Goal: Information Seeking & Learning: Learn about a topic

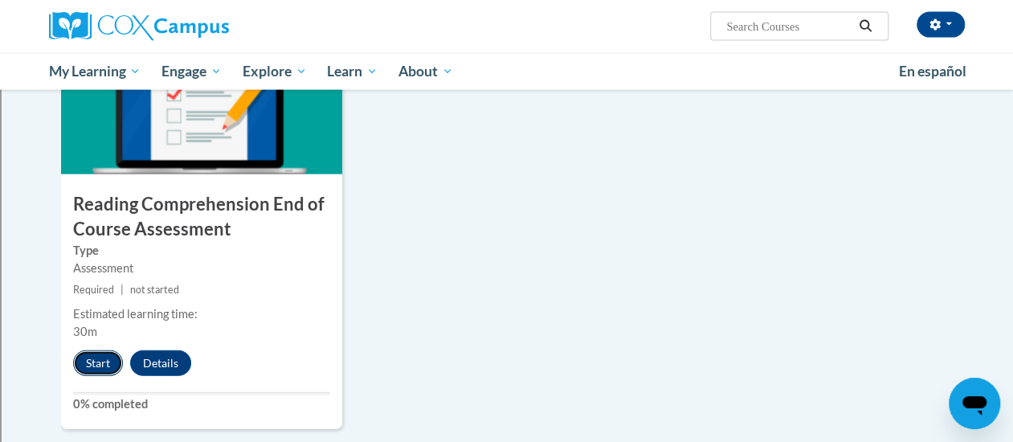
click at [98, 369] on button "Start" at bounding box center [98, 363] width 50 height 26
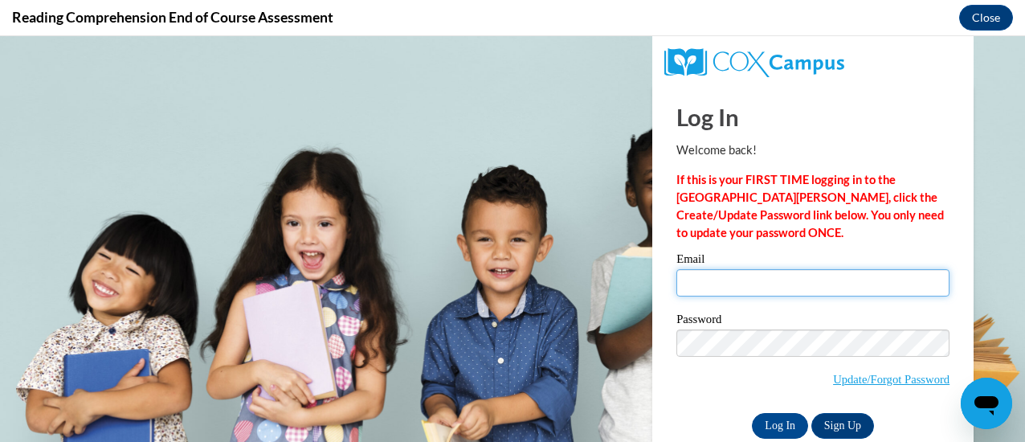
type input "[EMAIL_ADDRESS][DOMAIN_NAME]"
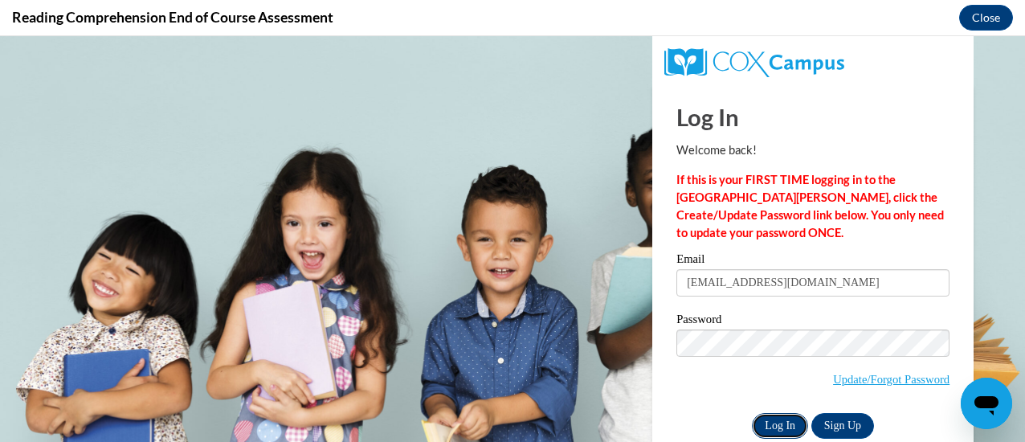
click at [757, 421] on input "Log In" at bounding box center [780, 426] width 56 height 26
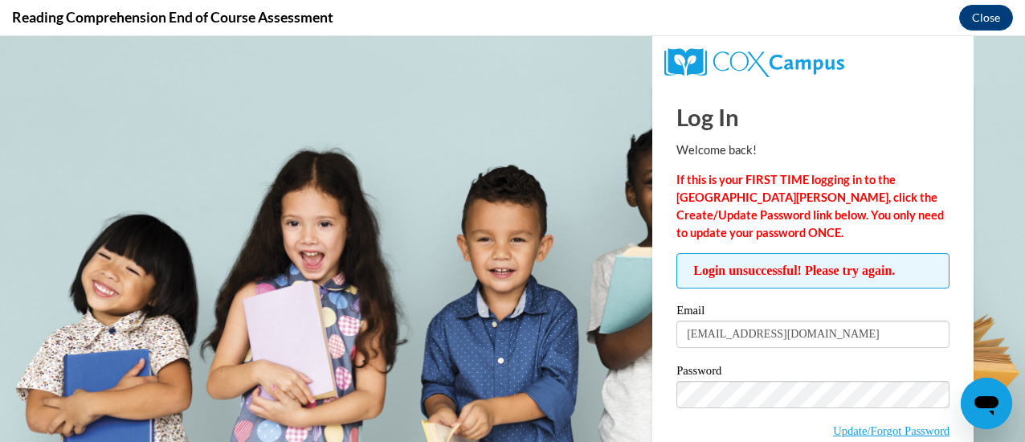
scroll to position [82, 0]
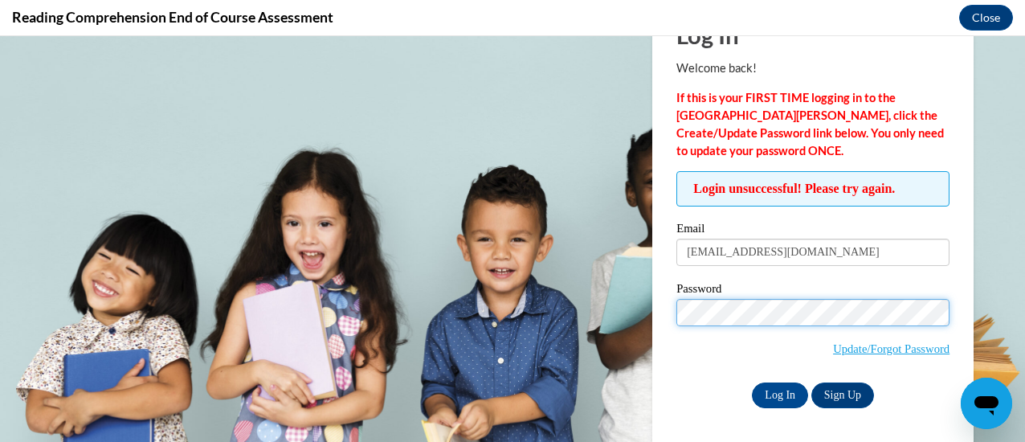
click at [641, 309] on div "Log In Welcome back! If this is your FIRST TIME logging in to the [GEOGRAPHIC_D…" at bounding box center [812, 223] width 345 height 442
click at [752, 382] on input "Log In" at bounding box center [780, 395] width 56 height 26
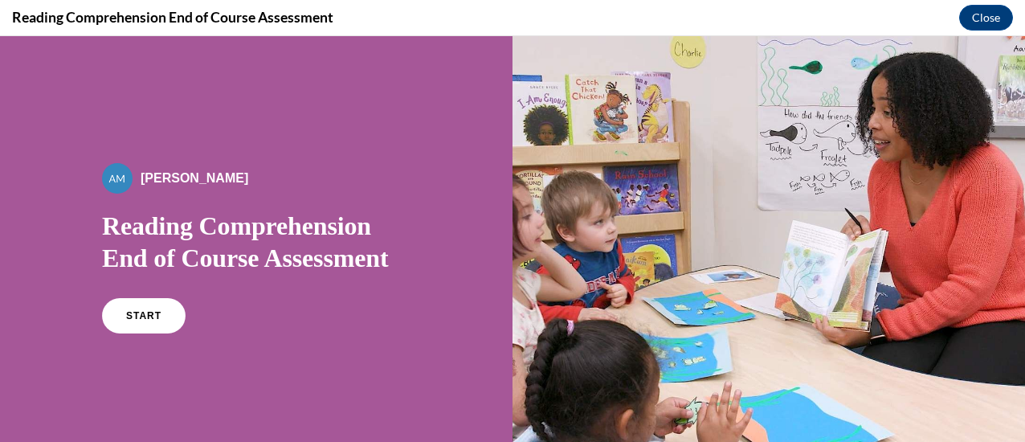
scroll to position [0, 0]
click at [131, 312] on span "START" at bounding box center [143, 316] width 37 height 12
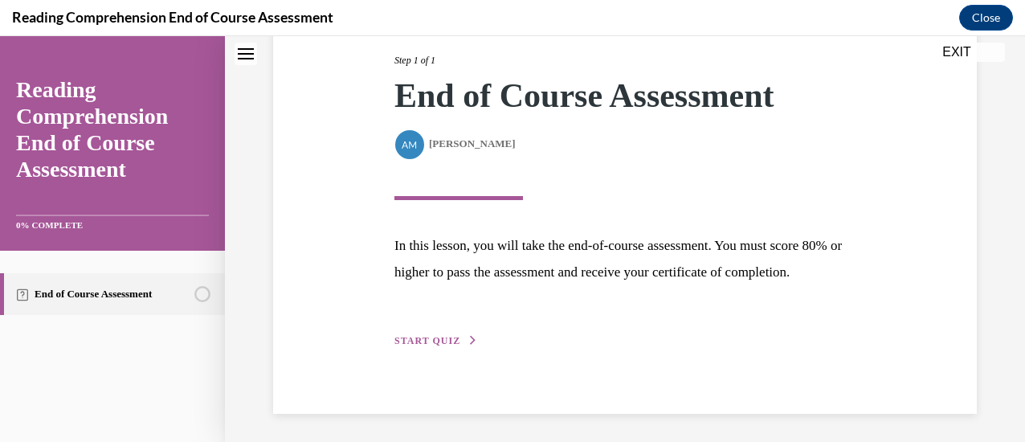
scroll to position [236, 0]
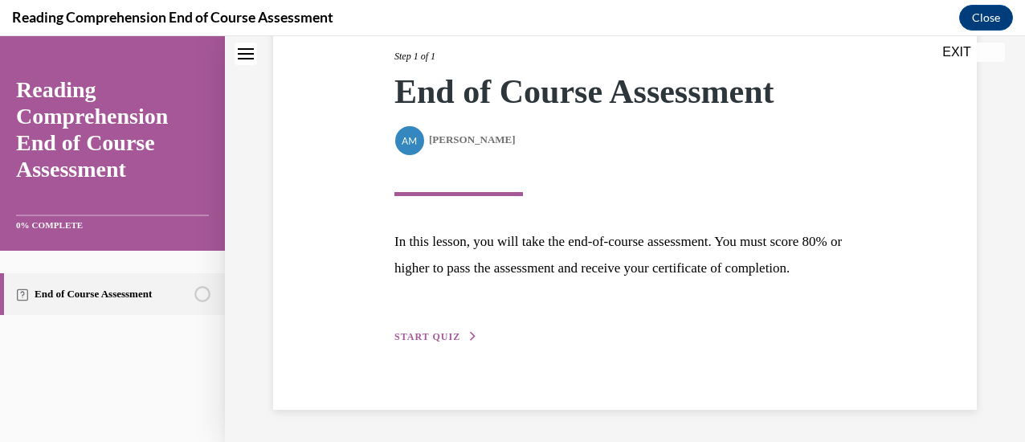
click at [408, 333] on span "START QUIZ" at bounding box center [427, 336] width 66 height 11
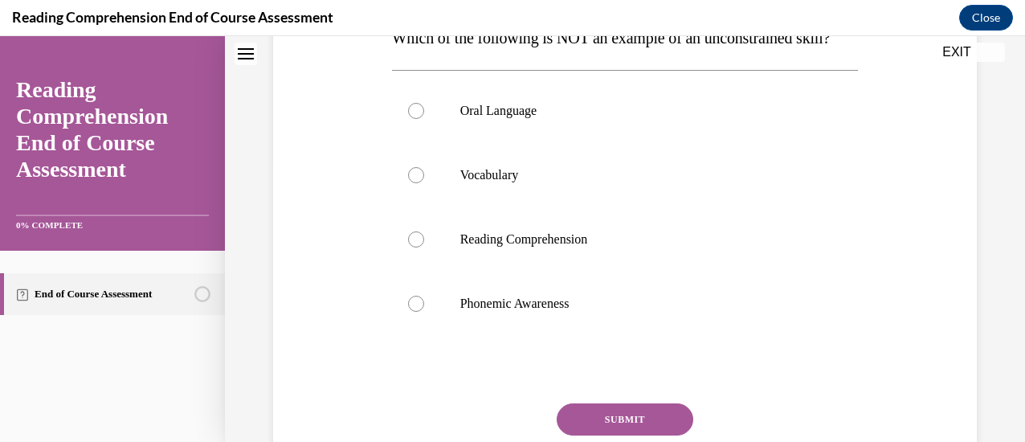
scroll to position [285, 0]
click at [418, 311] on div at bounding box center [416, 303] width 16 height 16
click at [418, 311] on input "Phonemic Awareness" at bounding box center [416, 303] width 16 height 16
radio input "true"
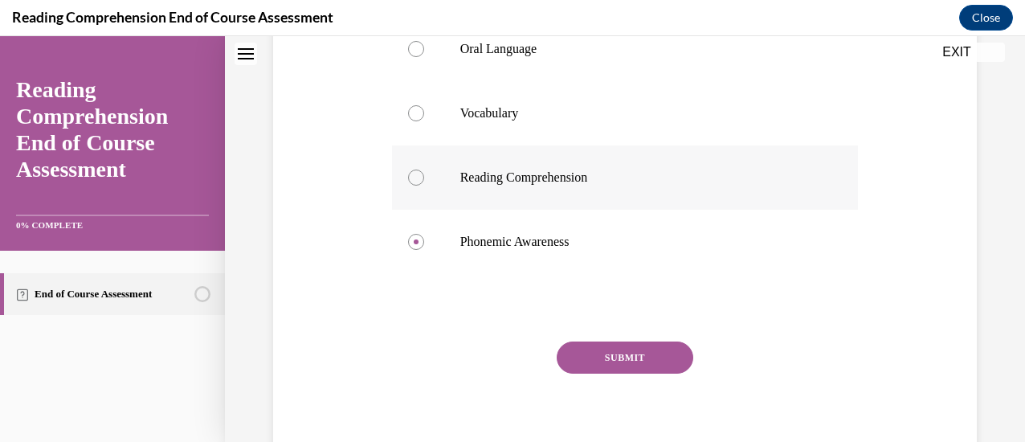
scroll to position [347, 0]
click at [619, 373] on button "SUBMIT" at bounding box center [625, 357] width 137 height 32
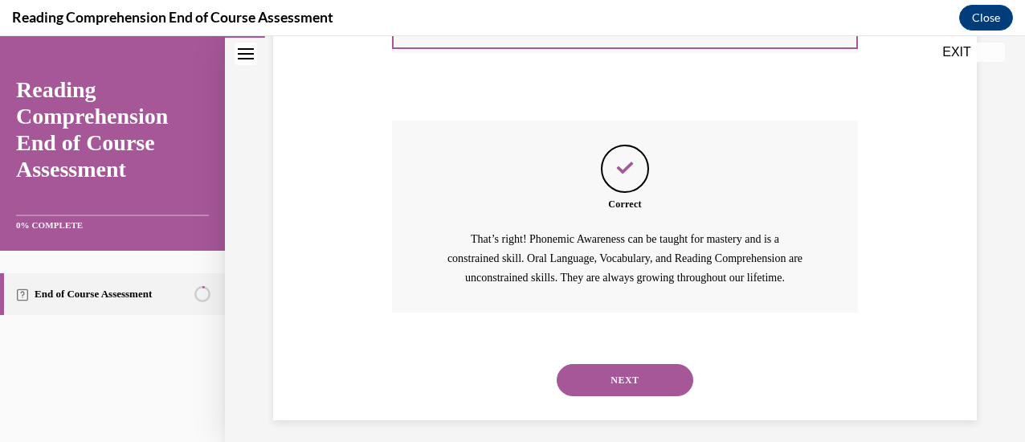
scroll to position [609, 0]
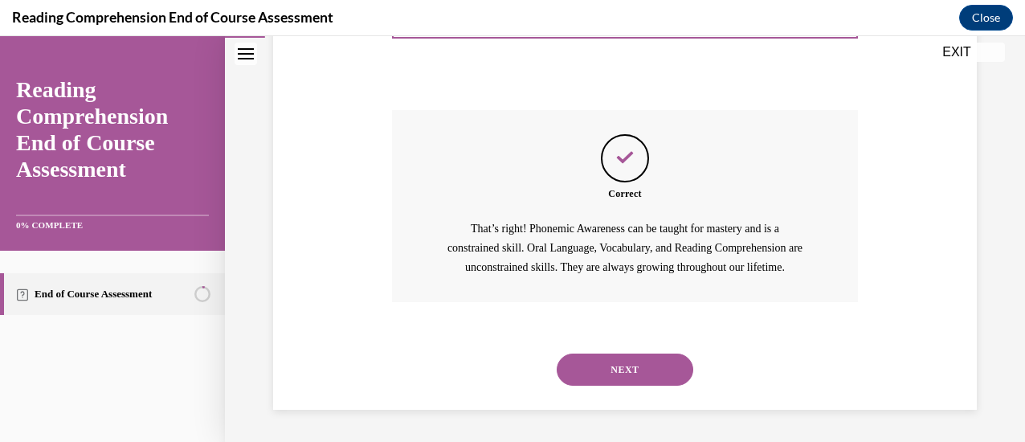
click at [596, 370] on button "NEXT" at bounding box center [625, 369] width 137 height 32
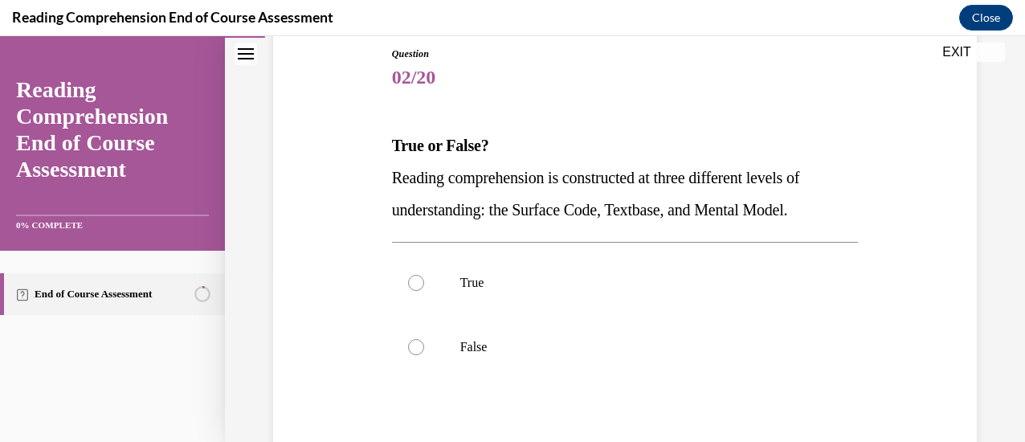
scroll to position [177, 0]
click at [415, 283] on div at bounding box center [416, 282] width 16 height 16
click at [415, 283] on input "True" at bounding box center [416, 282] width 16 height 16
radio input "true"
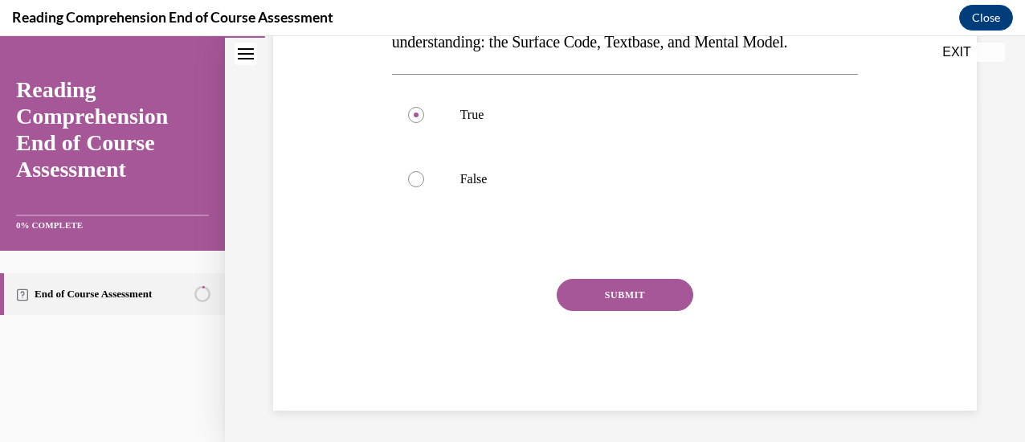
click at [606, 303] on button "SUBMIT" at bounding box center [625, 295] width 137 height 32
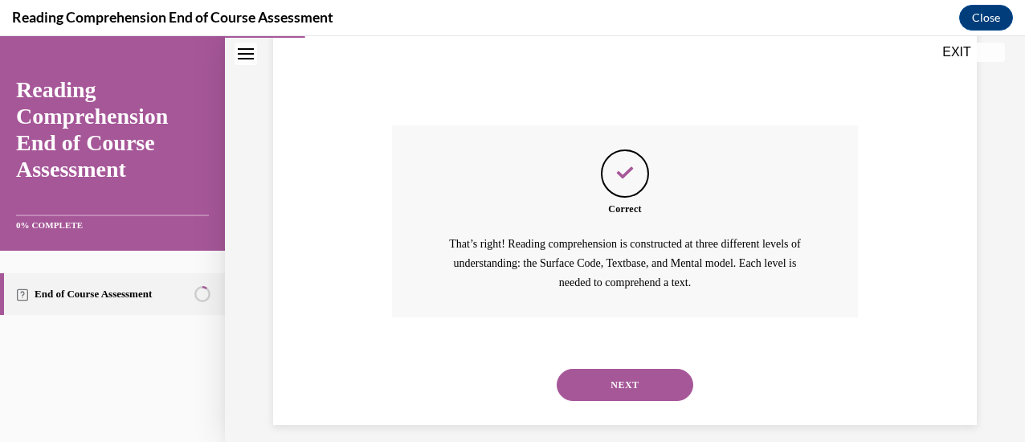
scroll to position [512, 0]
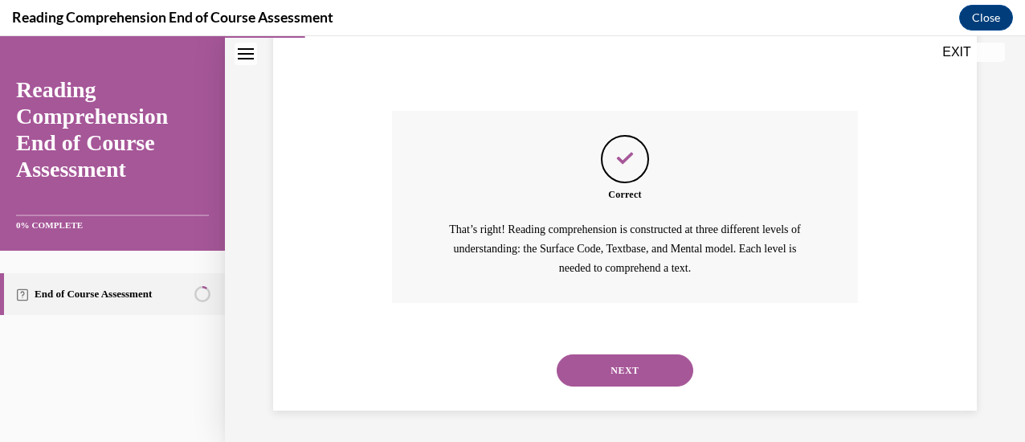
click at [610, 364] on button "NEXT" at bounding box center [625, 370] width 137 height 32
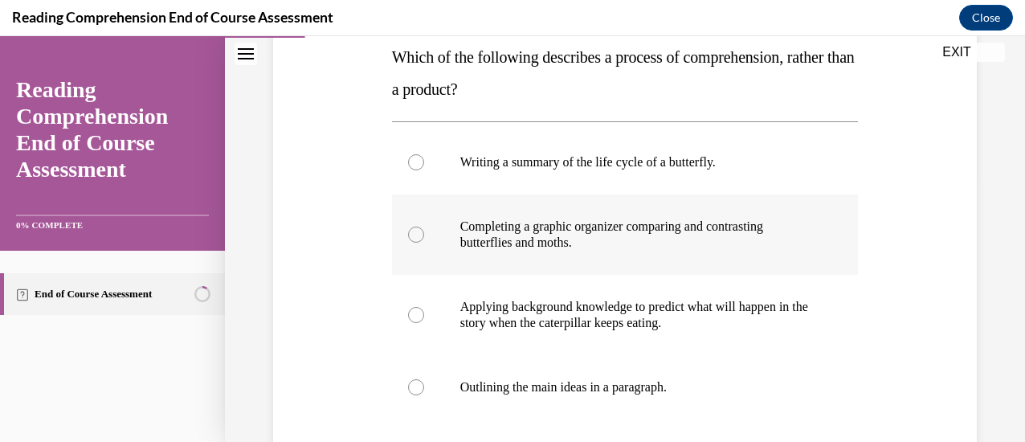
scroll to position [267, 0]
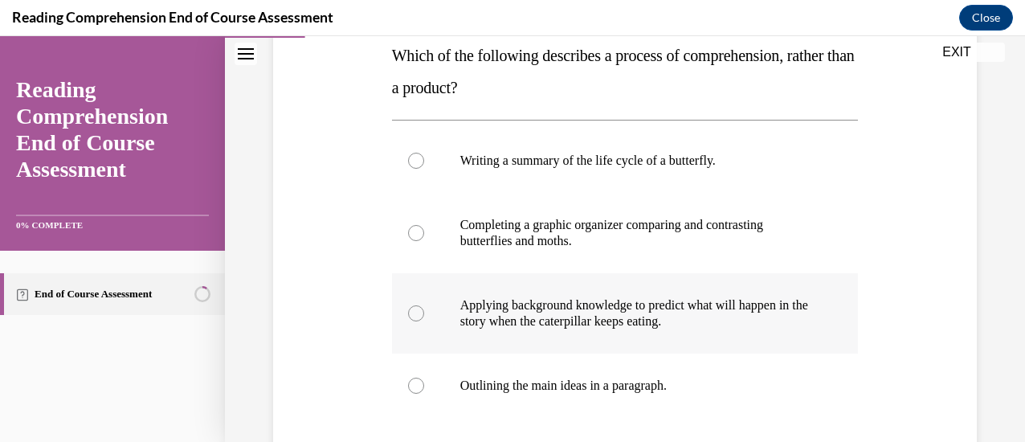
click at [406, 306] on label "Applying background knowledge to predict what will happen in the story when the…" at bounding box center [625, 313] width 467 height 80
click at [408, 306] on input "Applying background knowledge to predict what will happen in the story when the…" at bounding box center [416, 313] width 16 height 16
radio input "true"
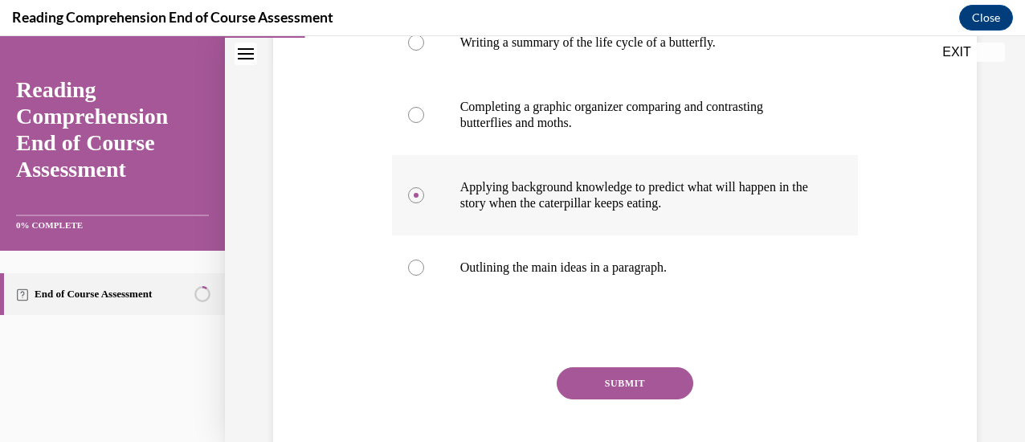
scroll to position [385, 0]
click at [585, 388] on button "SUBMIT" at bounding box center [625, 382] width 137 height 32
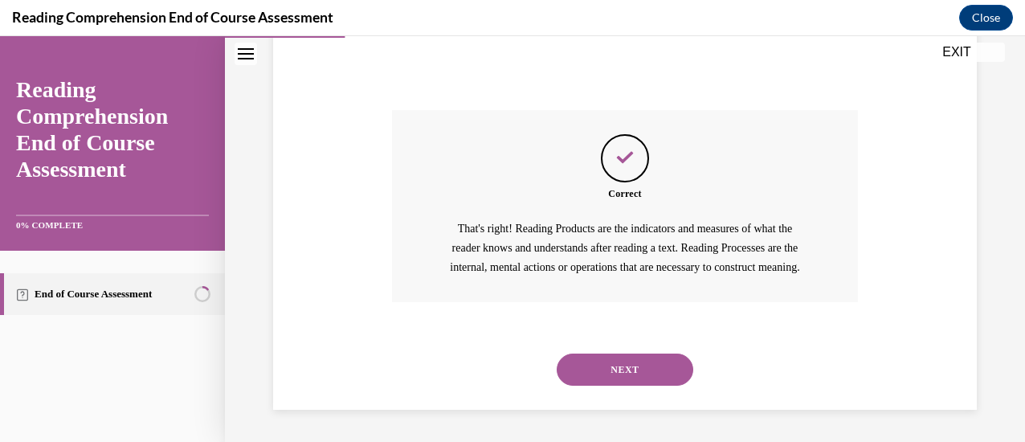
scroll to position [660, 0]
click at [589, 361] on button "NEXT" at bounding box center [625, 369] width 137 height 32
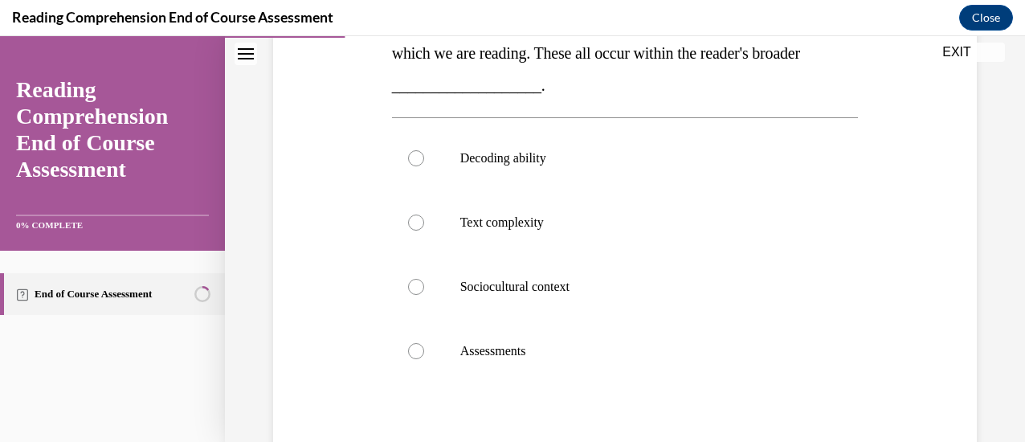
scroll to position [334, 0]
click at [410, 285] on div at bounding box center [416, 286] width 16 height 16
click at [410, 285] on input "Sociocultural context" at bounding box center [416, 286] width 16 height 16
radio input "true"
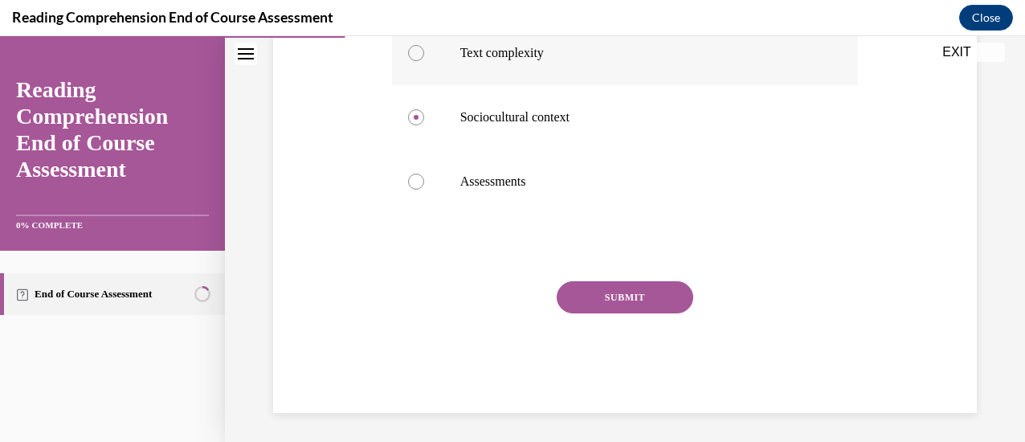
scroll to position [504, 0]
click at [614, 293] on button "SUBMIT" at bounding box center [625, 296] width 137 height 32
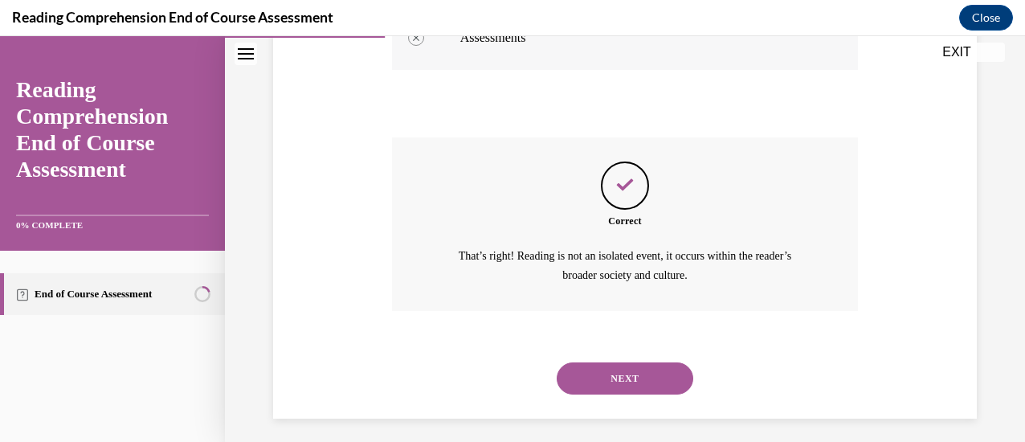
scroll to position [654, 0]
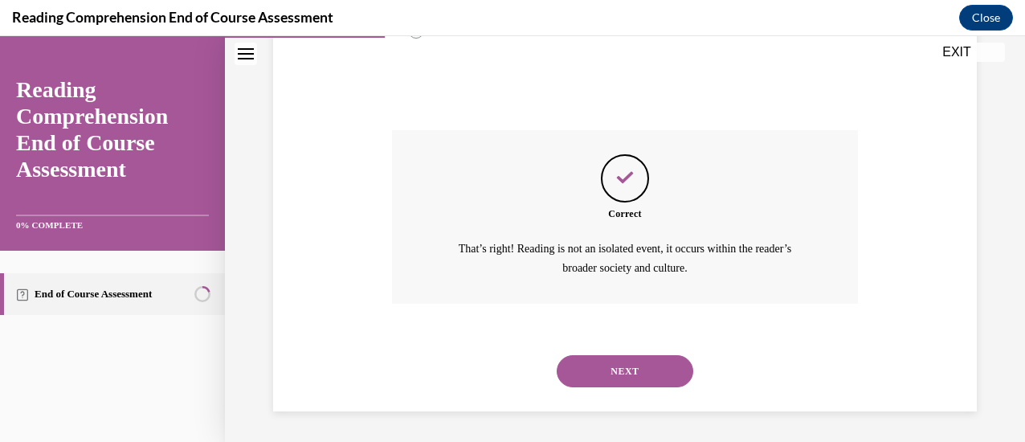
click at [620, 370] on button "NEXT" at bounding box center [625, 371] width 137 height 32
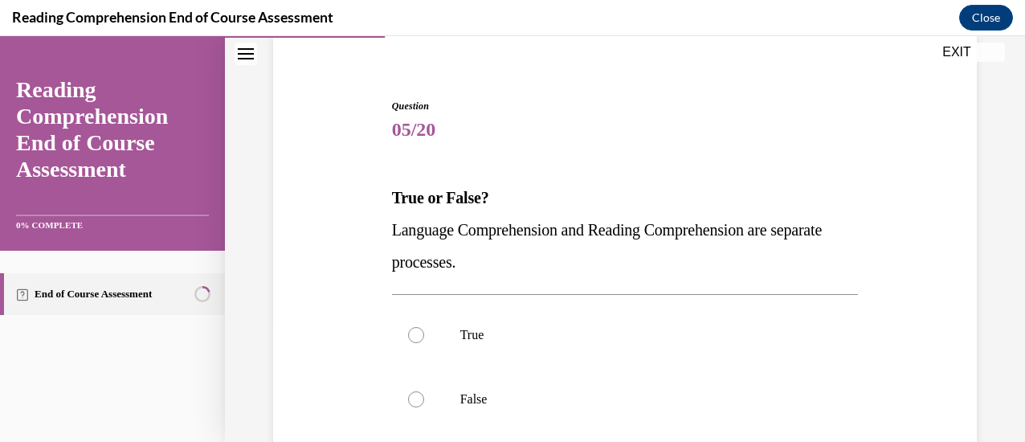
scroll to position [144, 0]
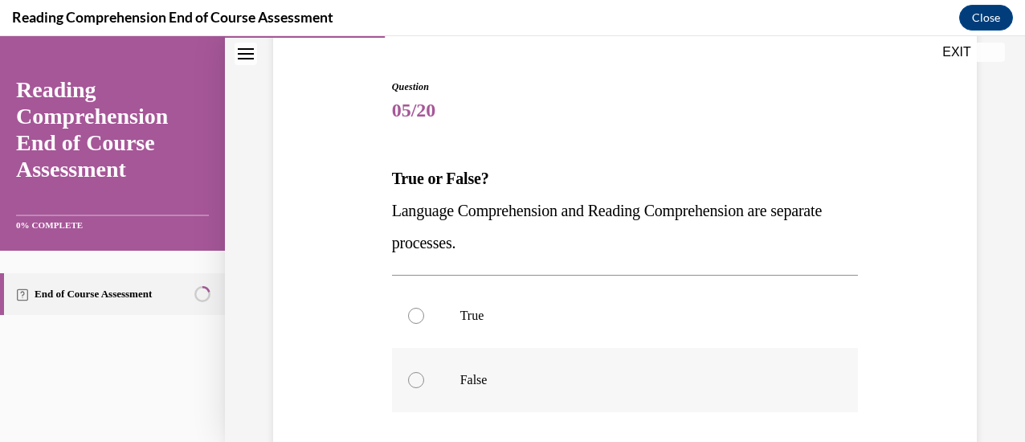
click at [412, 378] on div at bounding box center [416, 380] width 16 height 16
click at [412, 378] on input "False" at bounding box center [416, 380] width 16 height 16
radio input "true"
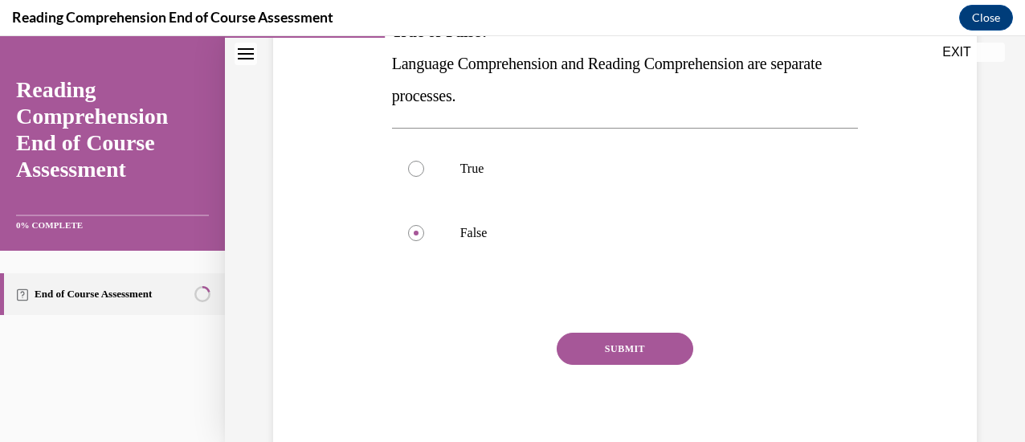
scroll to position [292, 0]
click at [593, 354] on button "SUBMIT" at bounding box center [625, 348] width 137 height 32
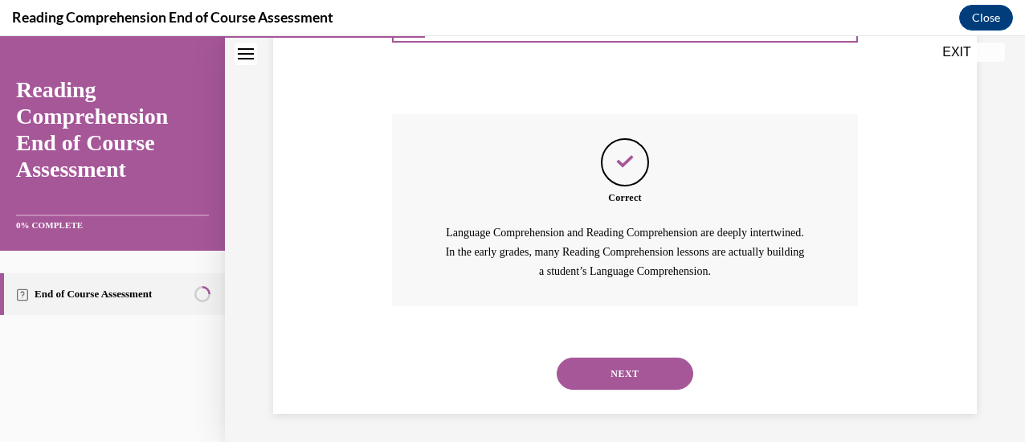
scroll to position [512, 0]
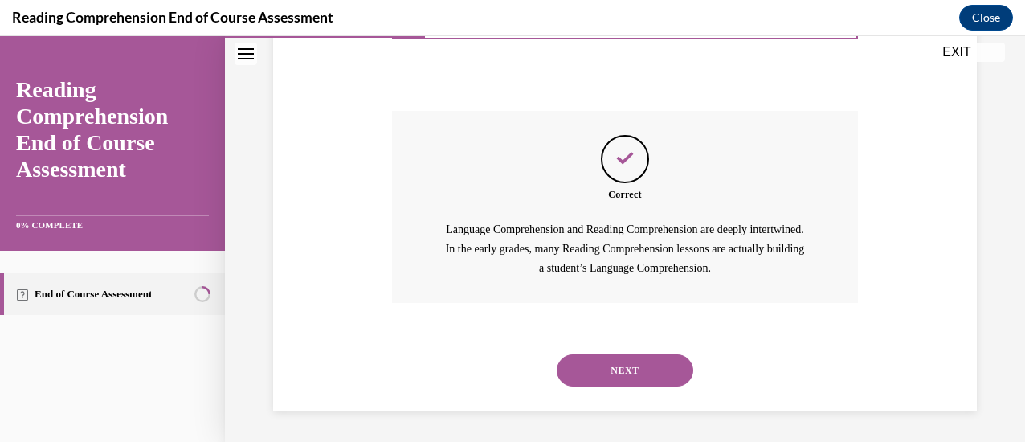
click at [594, 373] on button "NEXT" at bounding box center [625, 370] width 137 height 32
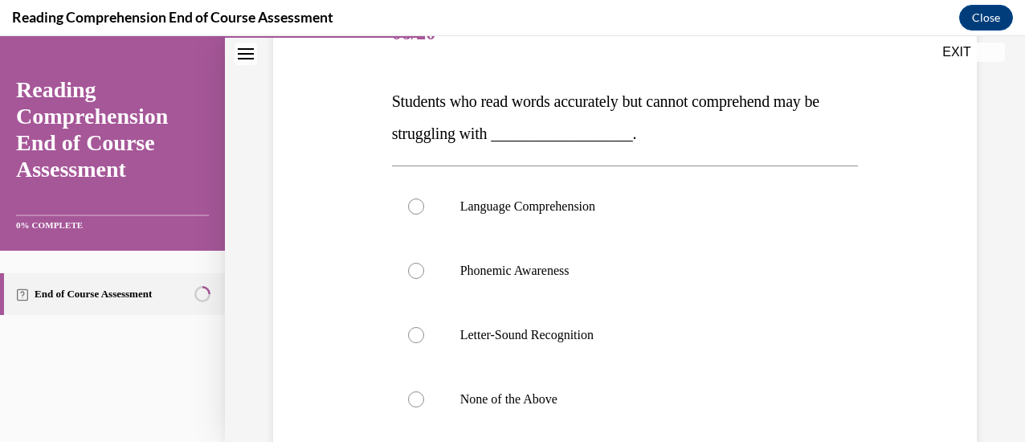
scroll to position [223, 0]
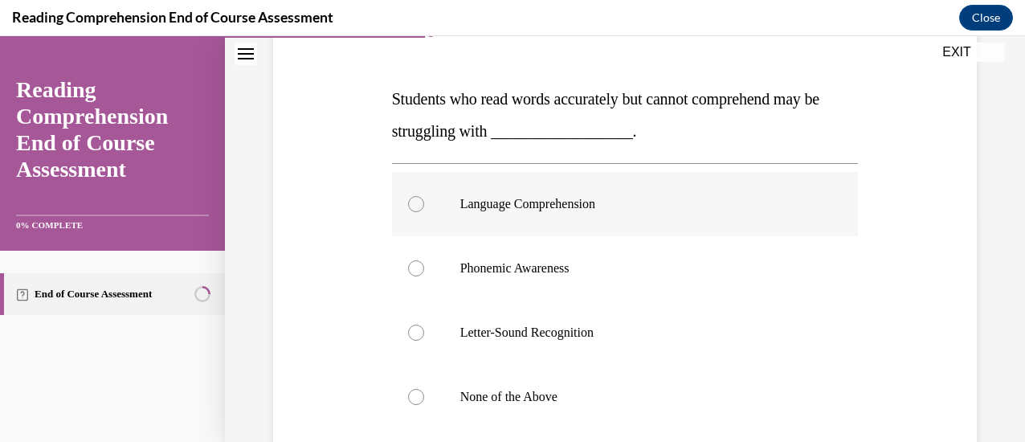
click at [414, 200] on div at bounding box center [416, 204] width 16 height 16
click at [414, 200] on input "Language Comprehension" at bounding box center [416, 204] width 16 height 16
radio input "true"
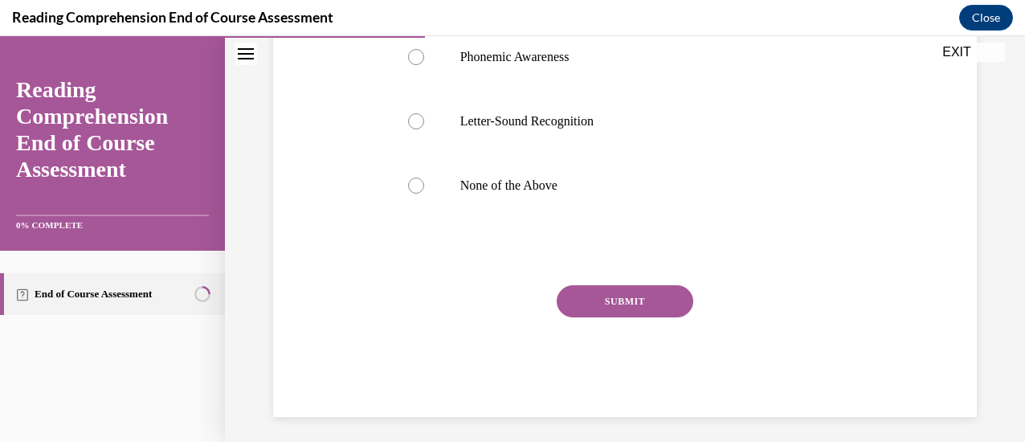
click at [606, 315] on button "SUBMIT" at bounding box center [625, 301] width 137 height 32
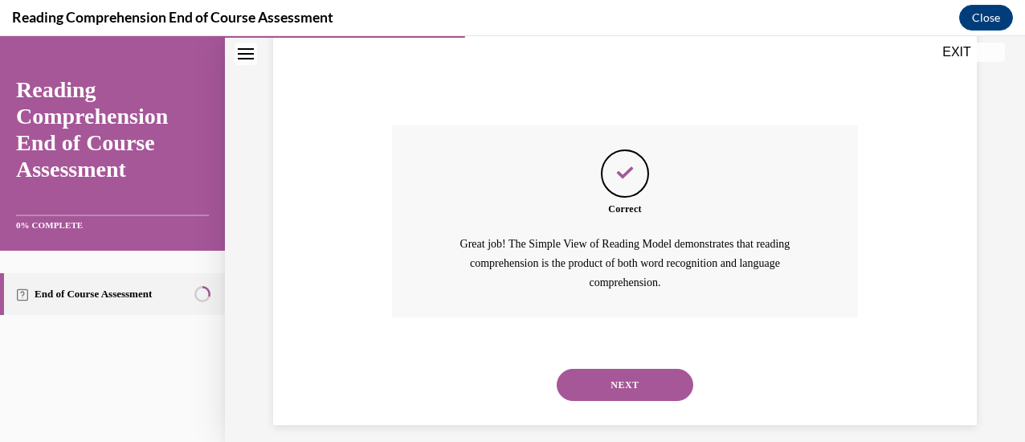
scroll to position [609, 0]
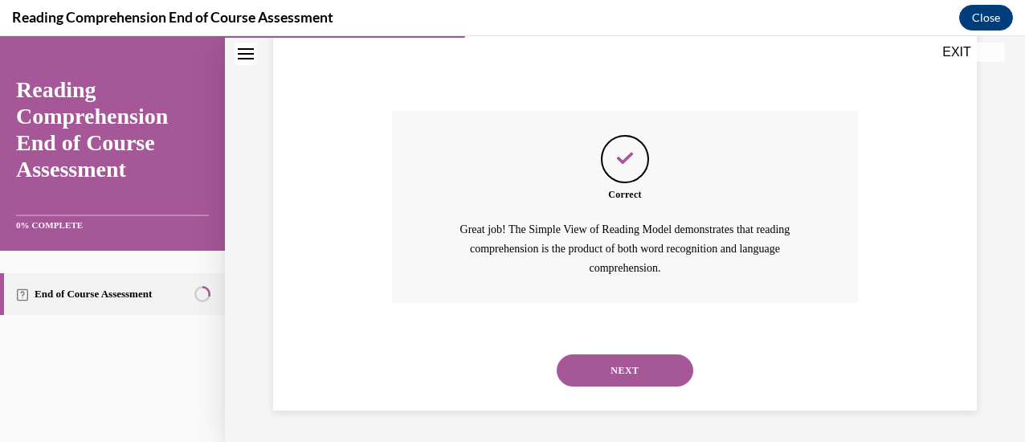
click at [609, 365] on button "NEXT" at bounding box center [625, 370] width 137 height 32
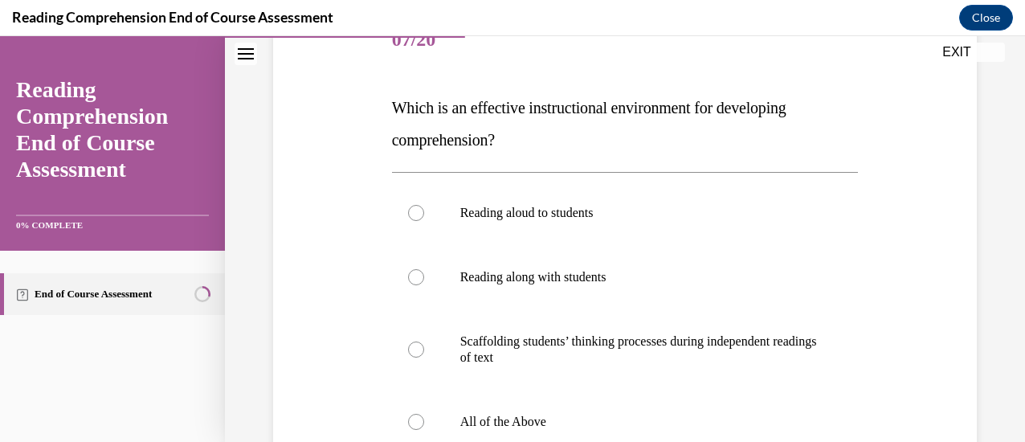
scroll to position [215, 0]
click at [414, 418] on div at bounding box center [416, 421] width 16 height 16
click at [414, 418] on input "All of the Above" at bounding box center [416, 421] width 16 height 16
radio input "true"
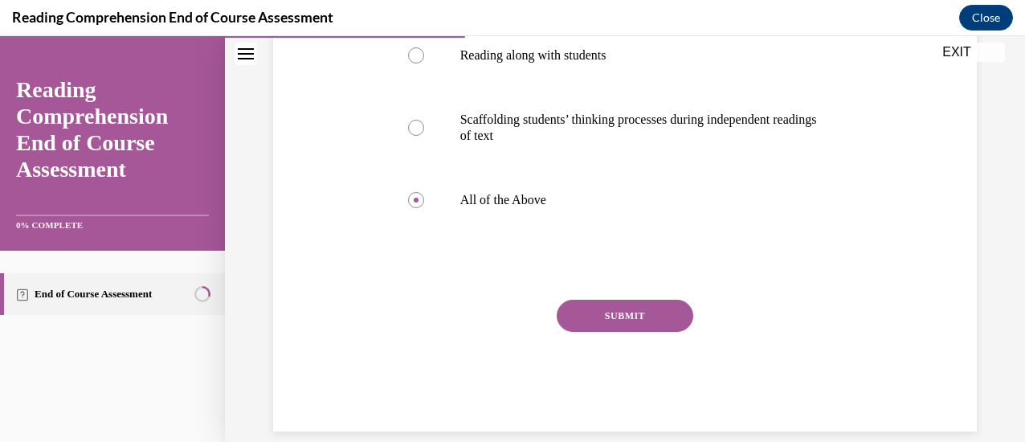
scroll to position [437, 0]
click at [608, 311] on button "SUBMIT" at bounding box center [625, 315] width 137 height 32
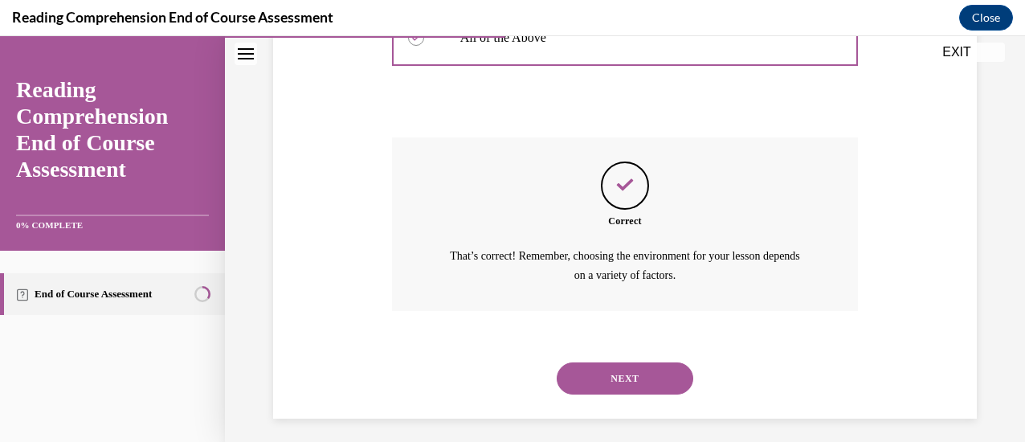
scroll to position [606, 0]
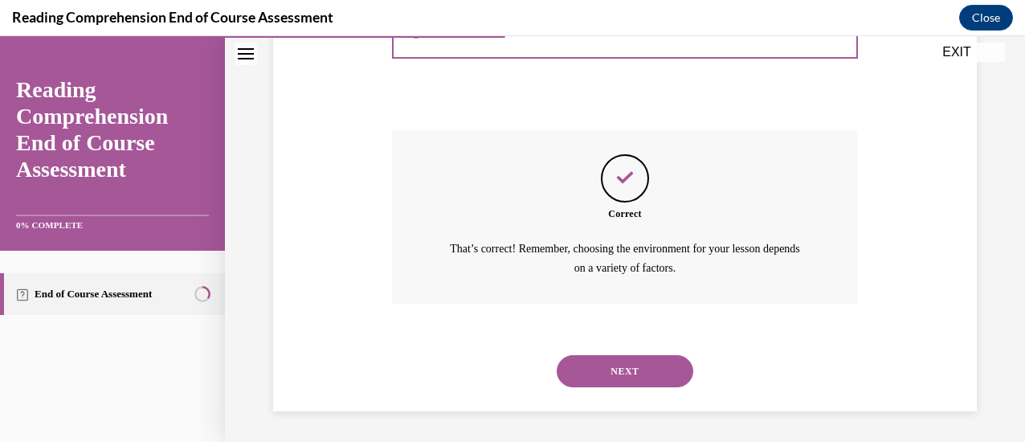
click at [618, 374] on button "NEXT" at bounding box center [625, 371] width 137 height 32
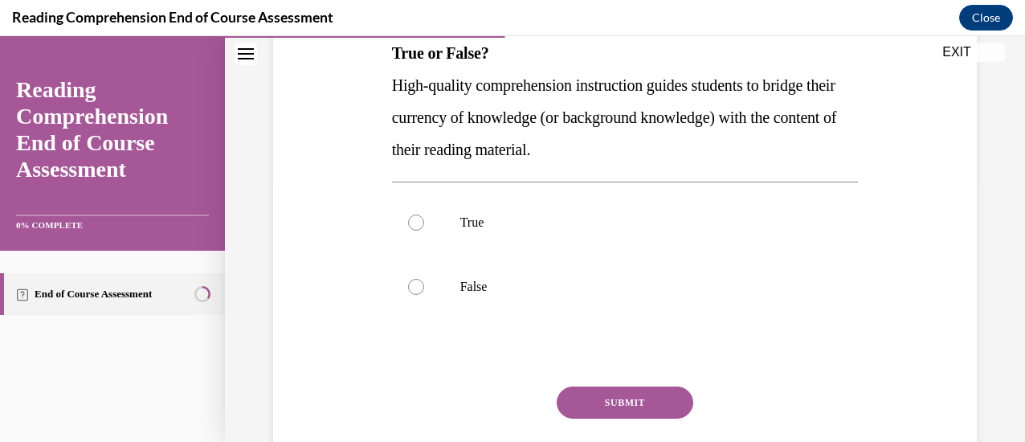
scroll to position [270, 0]
click at [409, 210] on label "True" at bounding box center [625, 222] width 467 height 64
click at [409, 214] on input "True" at bounding box center [416, 222] width 16 height 16
radio input "true"
click at [592, 404] on button "SUBMIT" at bounding box center [625, 401] width 137 height 32
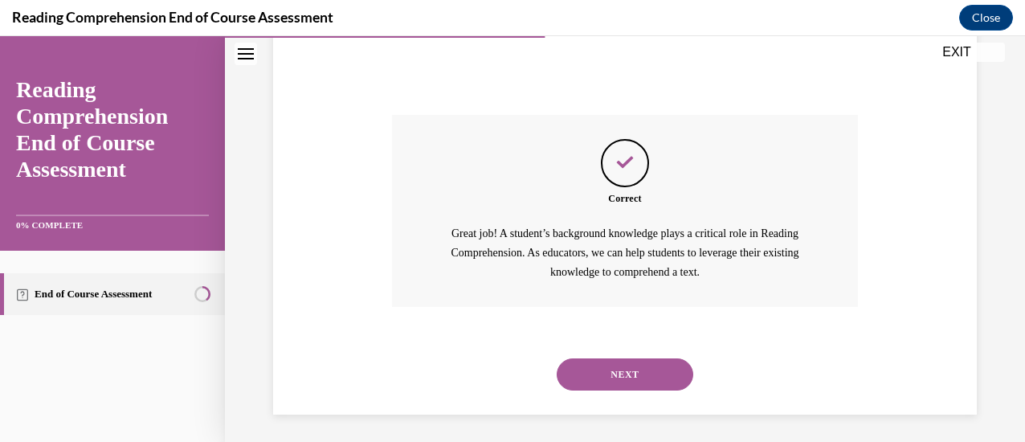
scroll to position [544, 0]
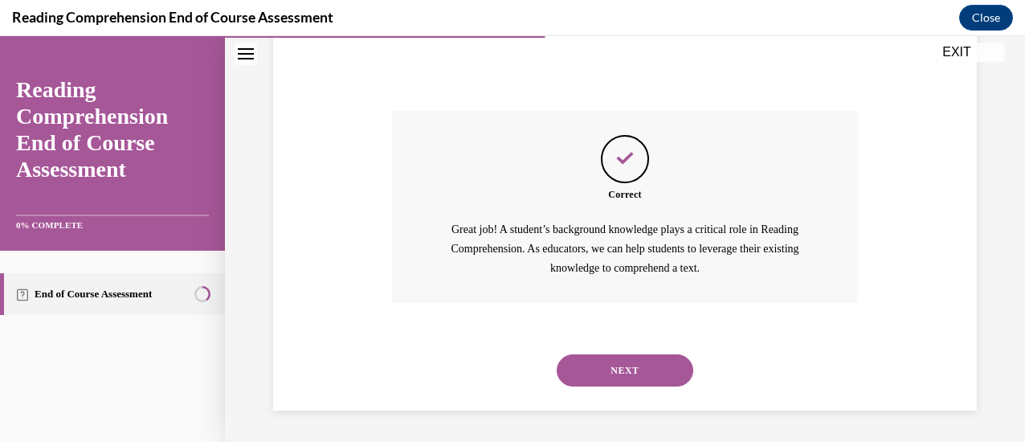
click at [607, 367] on button "NEXT" at bounding box center [625, 370] width 137 height 32
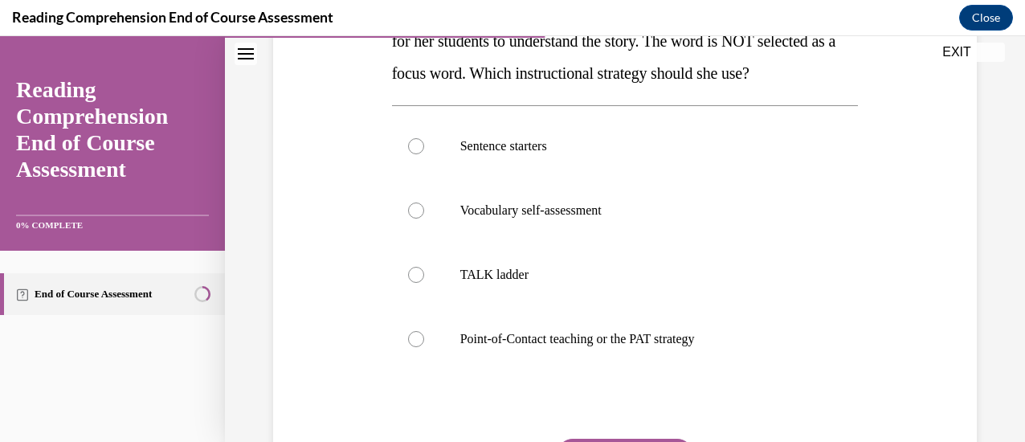
scroll to position [314, 0]
click at [410, 334] on div at bounding box center [416, 338] width 16 height 16
click at [410, 334] on input "Point-of-Contact teaching or the PAT strategy" at bounding box center [416, 338] width 16 height 16
radio input "true"
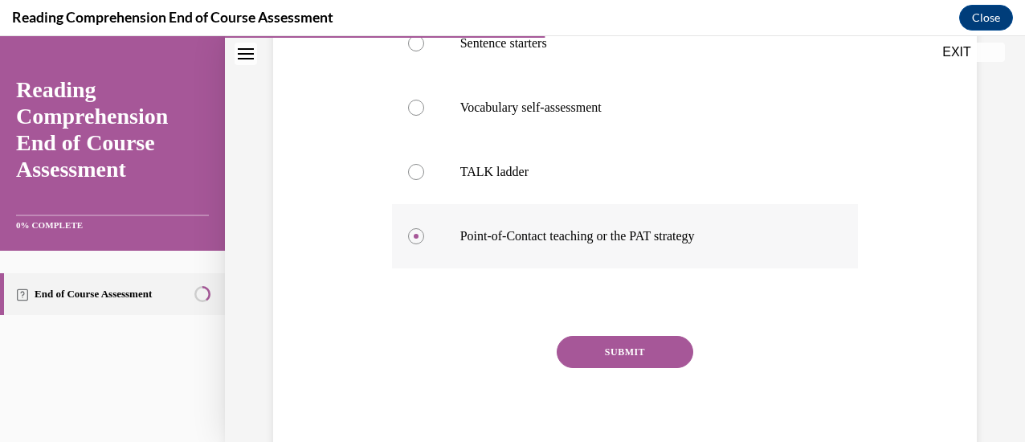
scroll to position [417, 0]
click at [609, 345] on button "SUBMIT" at bounding box center [625, 351] width 137 height 32
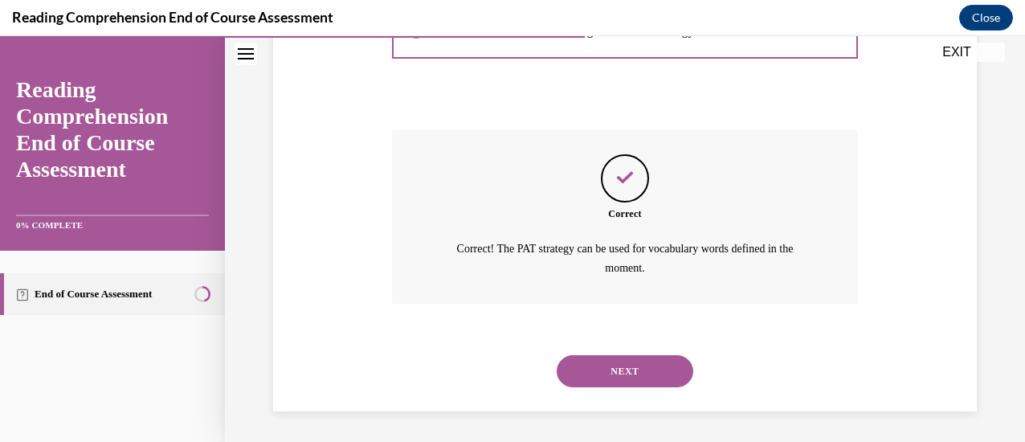
scroll to position [622, 0]
click at [606, 359] on button "NEXT" at bounding box center [625, 371] width 137 height 32
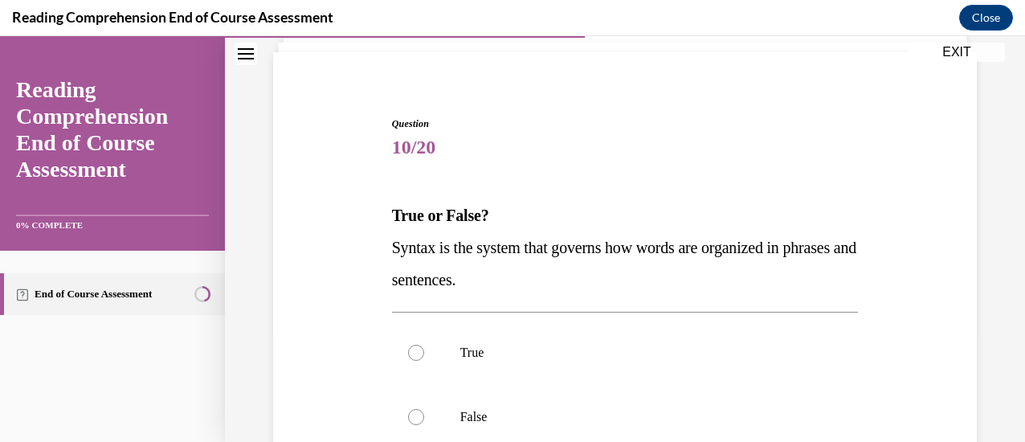
scroll to position [108, 0]
click at [413, 351] on div at bounding box center [416, 352] width 16 height 16
click at [413, 351] on input "True" at bounding box center [416, 352] width 16 height 16
radio input "true"
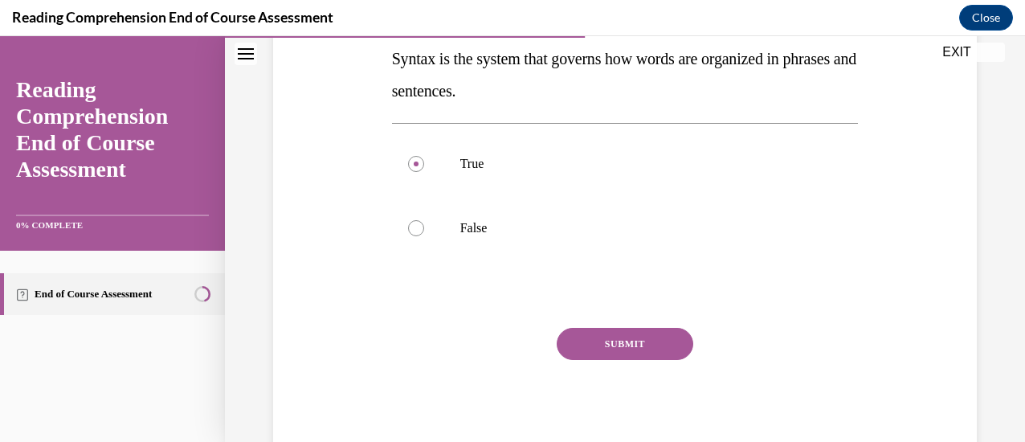
scroll to position [304, 0]
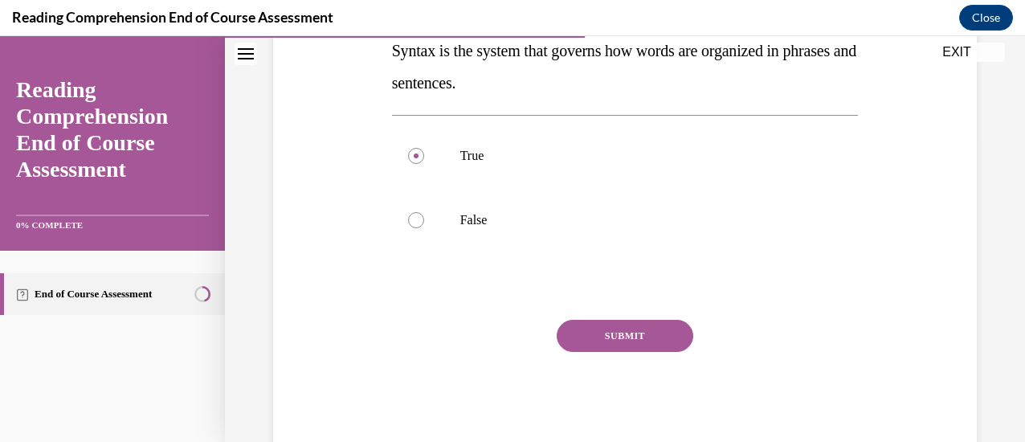
click at [597, 338] on button "SUBMIT" at bounding box center [625, 336] width 137 height 32
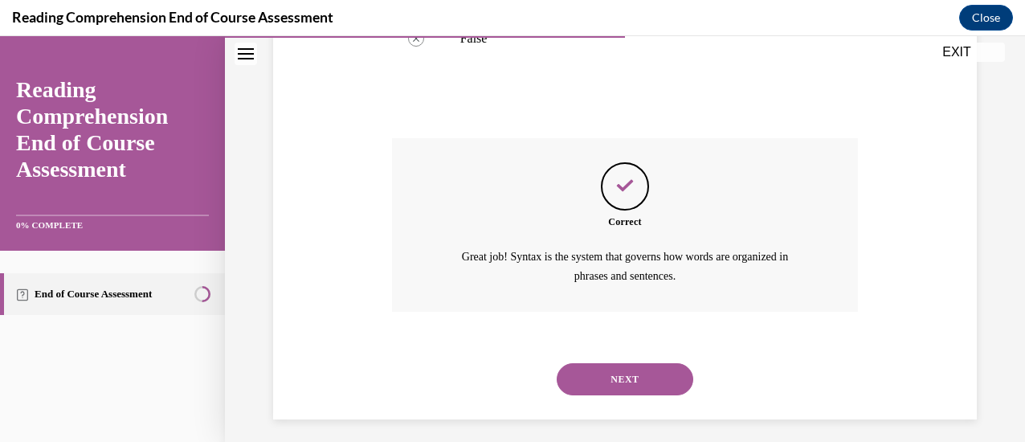
scroll to position [493, 0]
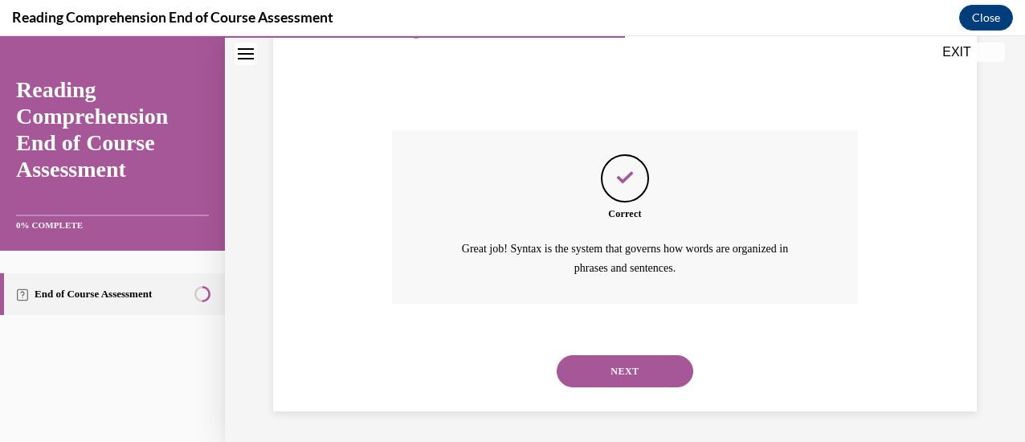
click at [598, 377] on button "NEXT" at bounding box center [625, 371] width 137 height 32
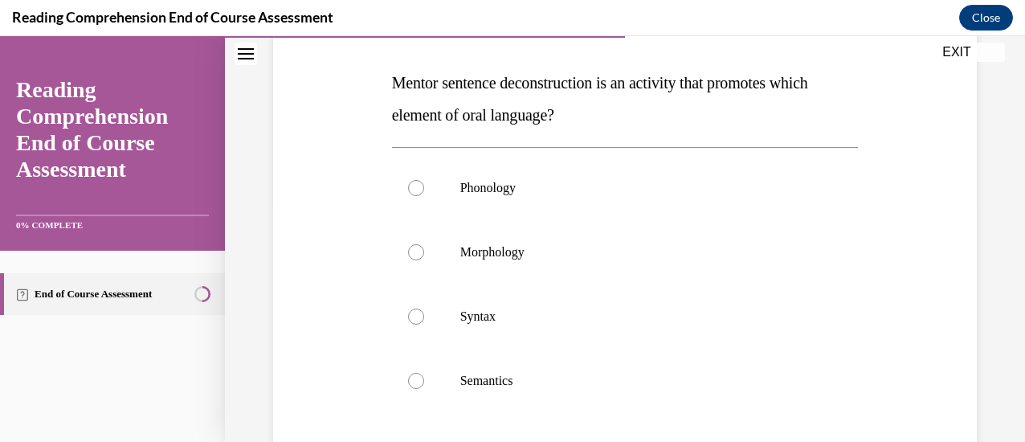
scroll to position [240, 0]
click at [414, 319] on div at bounding box center [416, 316] width 16 height 16
click at [414, 319] on input "Syntax" at bounding box center [416, 316] width 16 height 16
radio input "true"
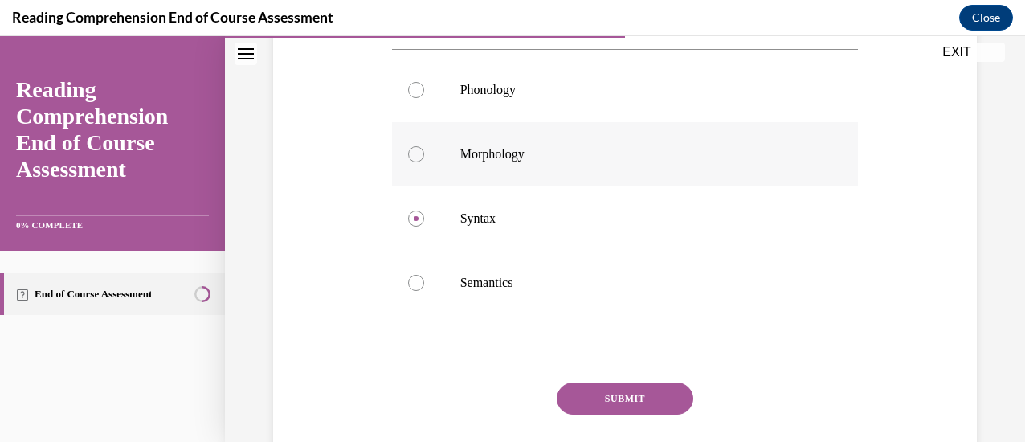
scroll to position [336, 0]
click at [410, 281] on div at bounding box center [416, 283] width 16 height 16
click at [410, 281] on input "Semantics" at bounding box center [416, 283] width 16 height 16
radio input "true"
click at [630, 402] on button "SUBMIT" at bounding box center [625, 399] width 137 height 32
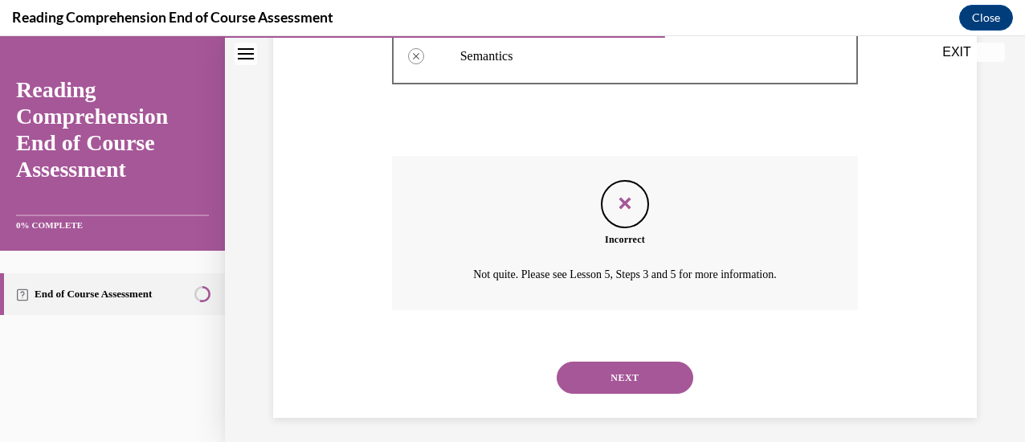
scroll to position [565, 0]
click at [612, 365] on button "NEXT" at bounding box center [625, 377] width 137 height 32
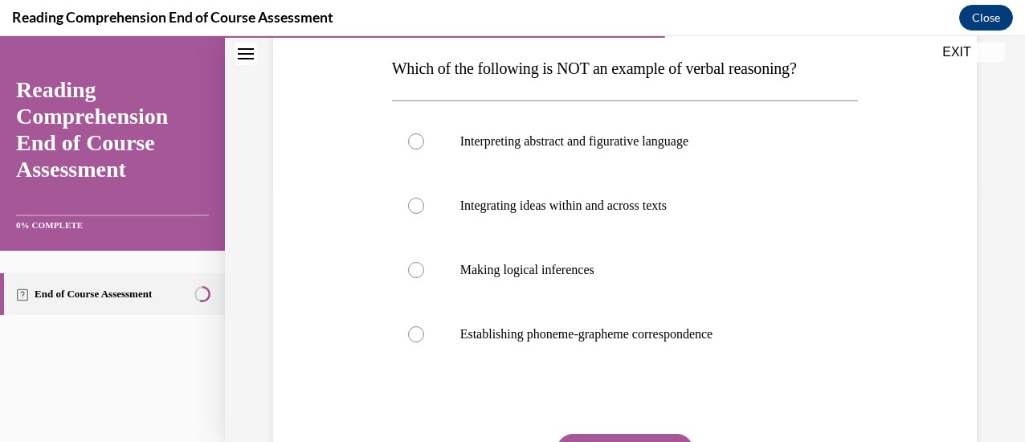
scroll to position [257, 0]
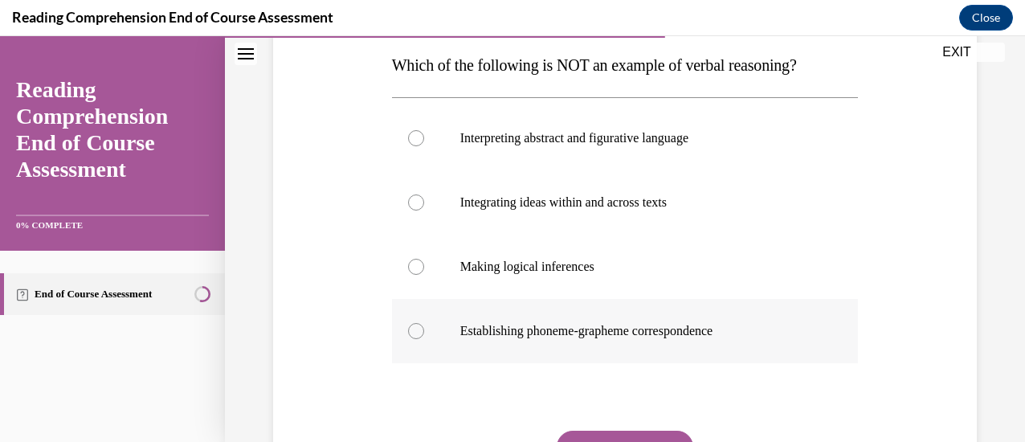
click at [413, 328] on div at bounding box center [416, 331] width 16 height 16
click at [413, 328] on input "Establishing phoneme-grapheme correspondence" at bounding box center [416, 331] width 16 height 16
radio input "true"
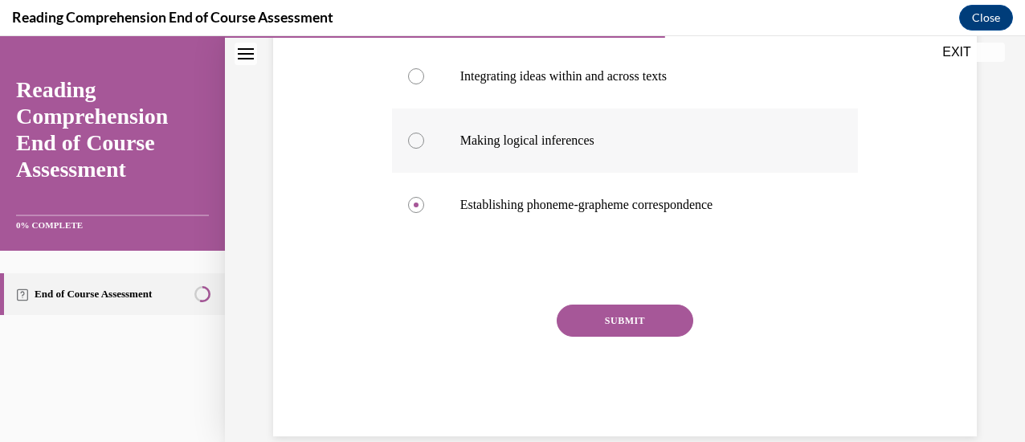
scroll to position [385, 0]
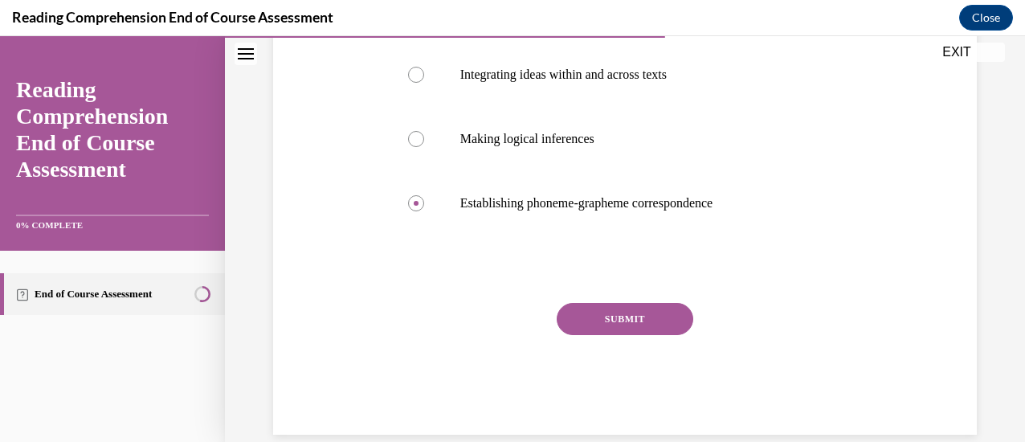
click at [629, 315] on button "SUBMIT" at bounding box center [625, 319] width 137 height 32
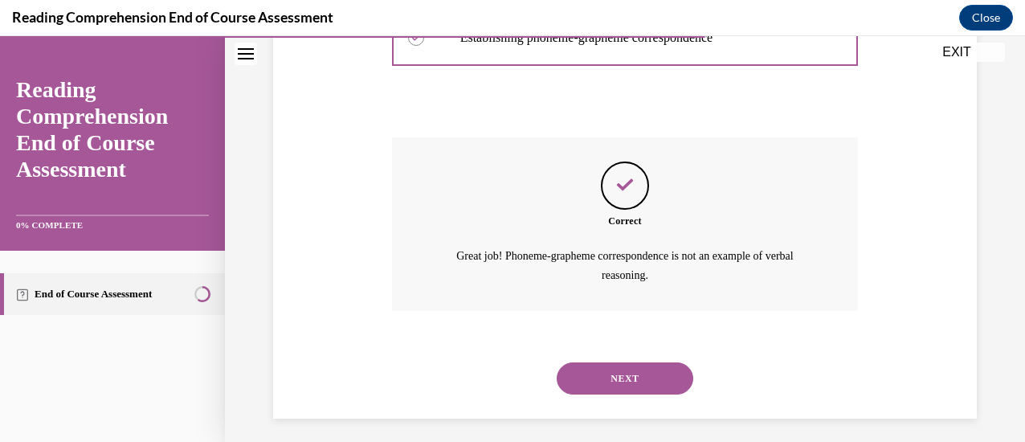
scroll to position [557, 0]
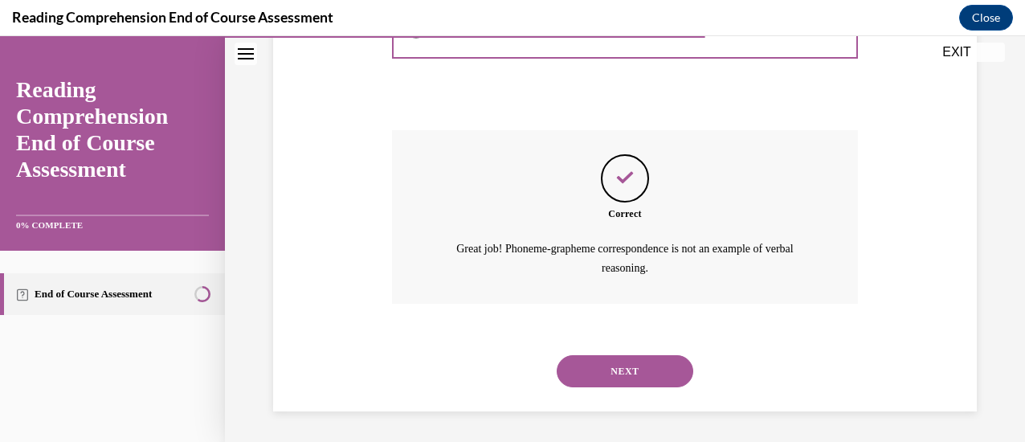
click at [596, 369] on button "NEXT" at bounding box center [625, 371] width 137 height 32
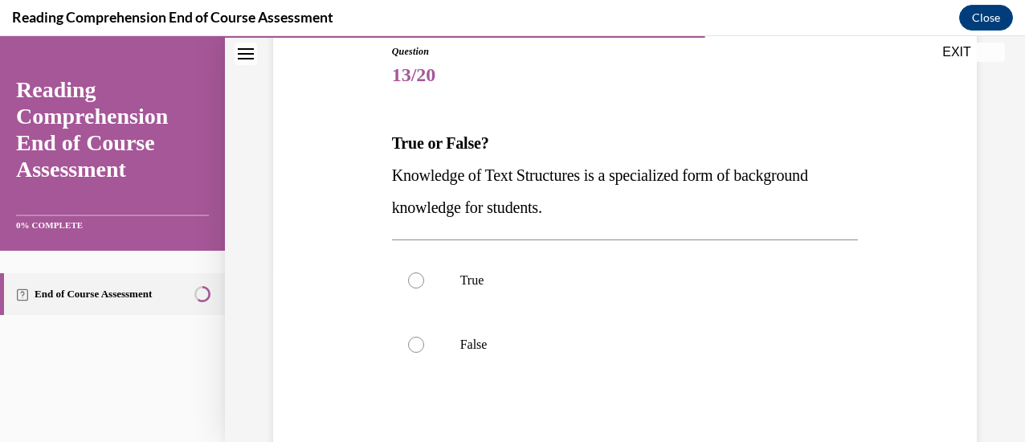
scroll to position [180, 0]
click at [415, 280] on div at bounding box center [416, 279] width 16 height 16
click at [415, 280] on input "True" at bounding box center [416, 279] width 16 height 16
radio input "true"
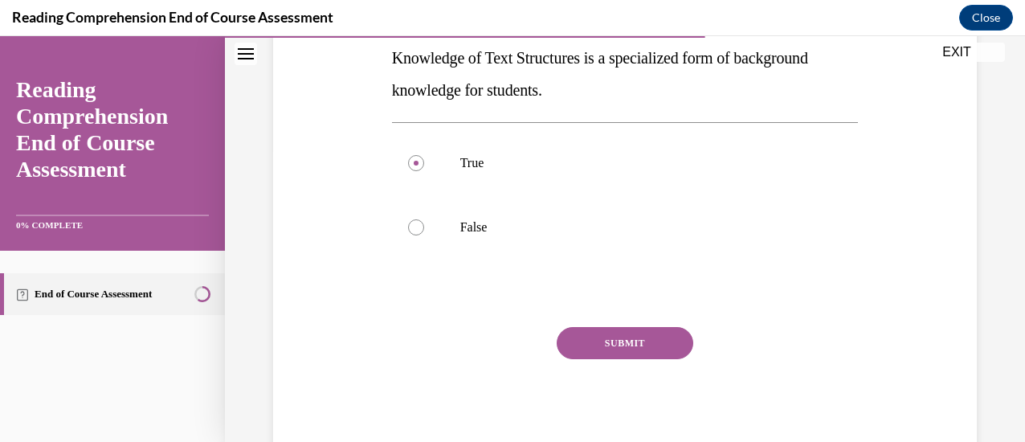
scroll to position [297, 0]
click at [618, 337] on button "SUBMIT" at bounding box center [625, 342] width 137 height 32
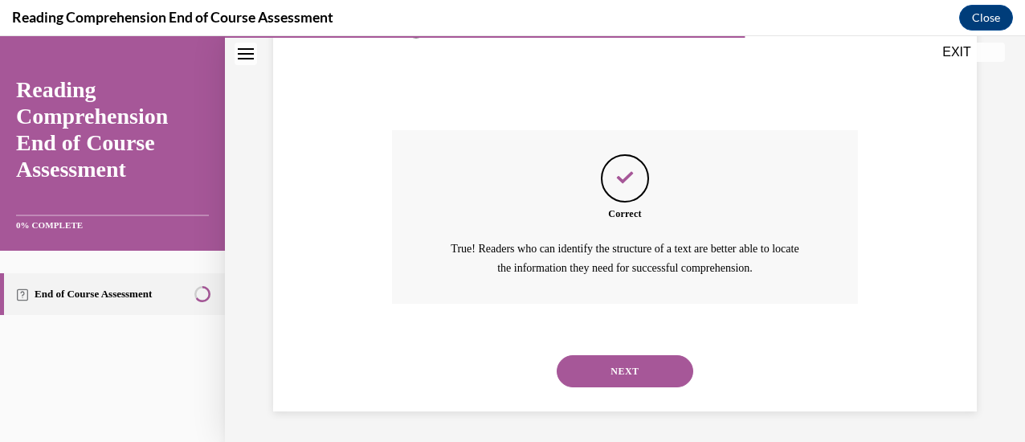
scroll to position [493, 0]
click at [609, 370] on button "NEXT" at bounding box center [625, 371] width 137 height 32
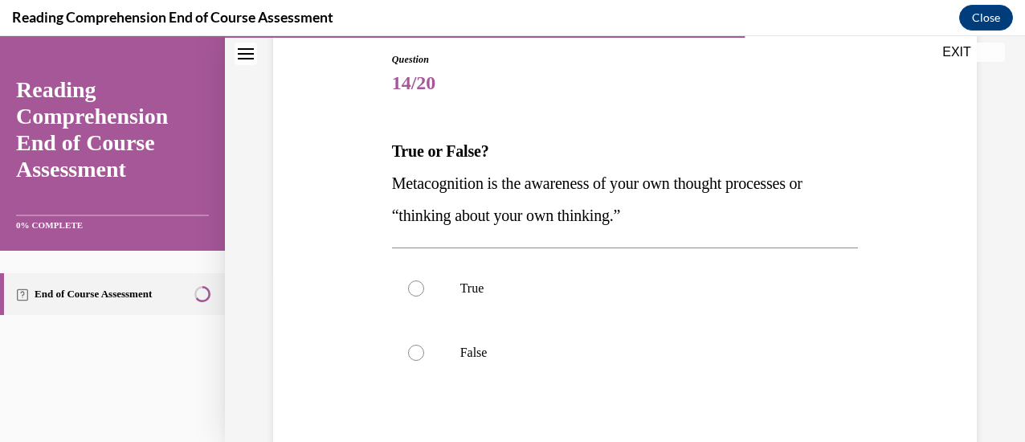
scroll to position [172, 0]
click at [417, 295] on label "True" at bounding box center [625, 287] width 467 height 64
click at [417, 295] on input "True" at bounding box center [416, 287] width 16 height 16
radio input "true"
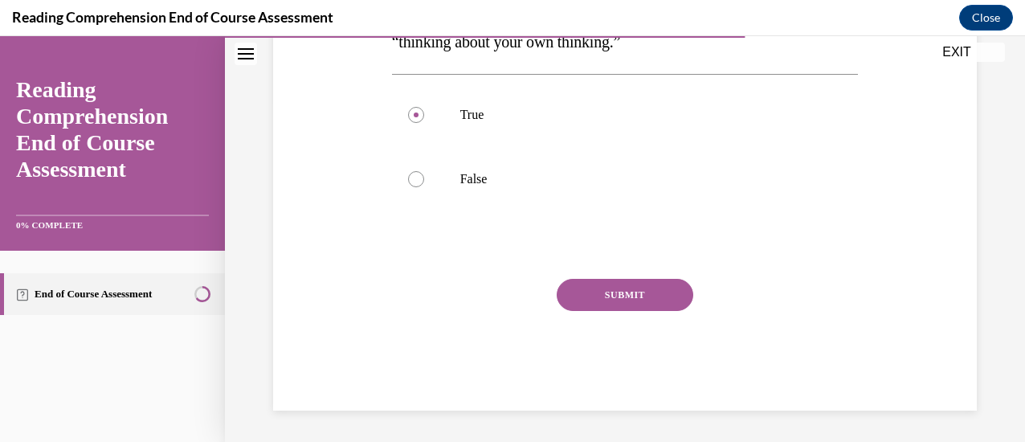
click at [615, 296] on button "SUBMIT" at bounding box center [625, 295] width 137 height 32
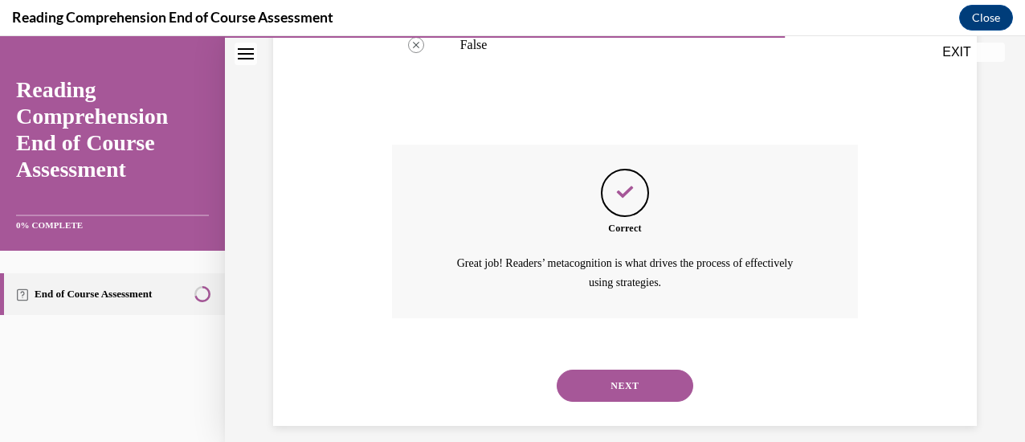
scroll to position [493, 0]
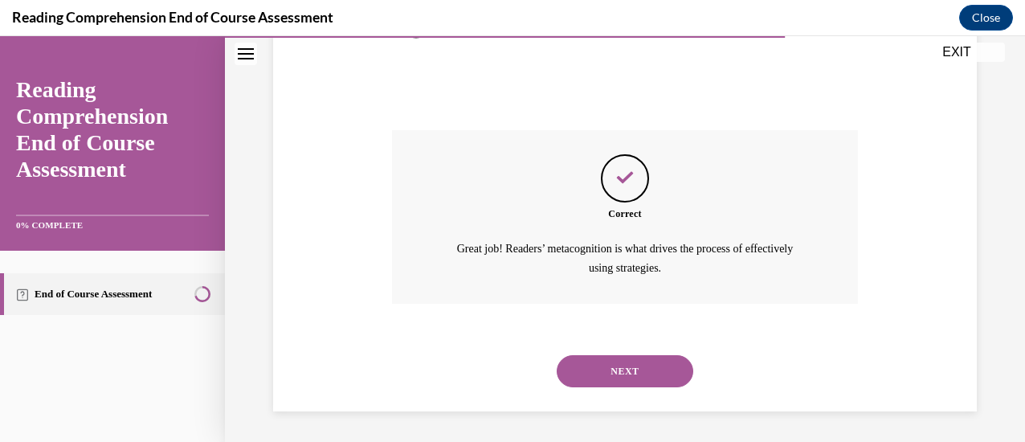
click at [606, 365] on button "NEXT" at bounding box center [625, 371] width 137 height 32
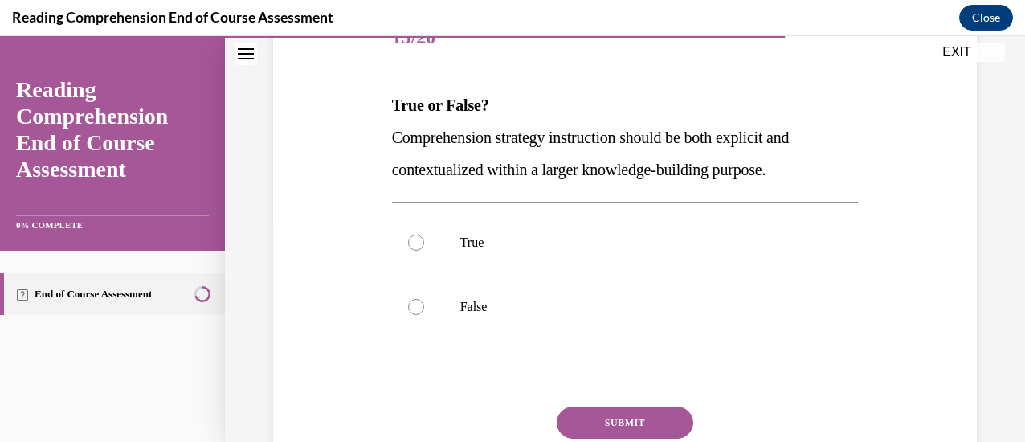
scroll to position [218, 0]
click at [419, 240] on div at bounding box center [416, 242] width 16 height 16
click at [419, 240] on input "True" at bounding box center [416, 242] width 16 height 16
radio input "true"
click at [591, 417] on button "SUBMIT" at bounding box center [625, 422] width 137 height 32
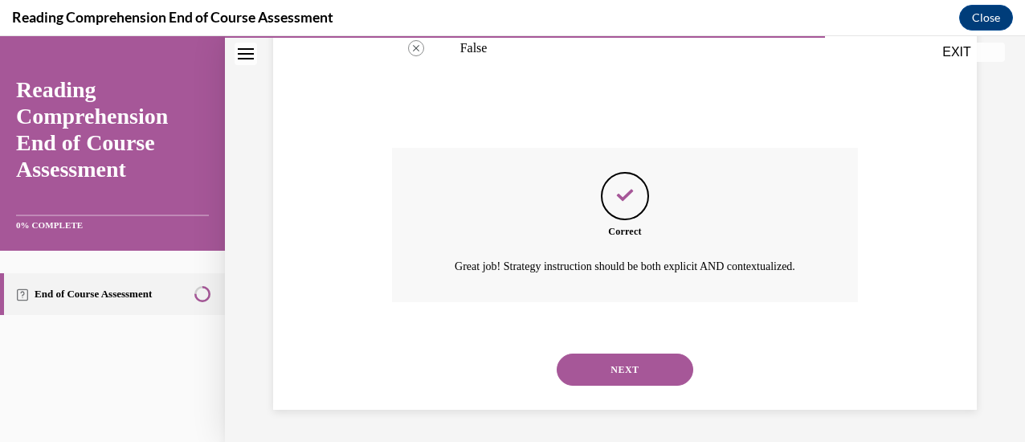
scroll to position [493, 0]
click at [609, 367] on button "NEXT" at bounding box center [625, 369] width 137 height 32
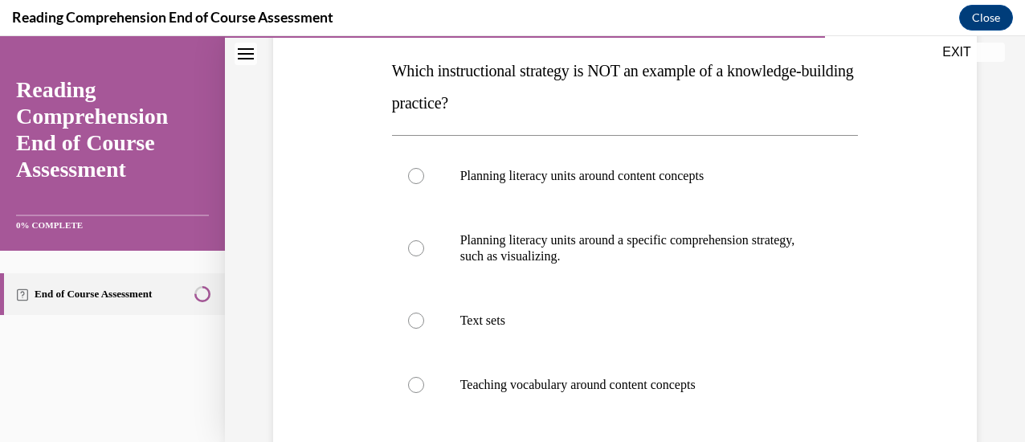
scroll to position [254, 0]
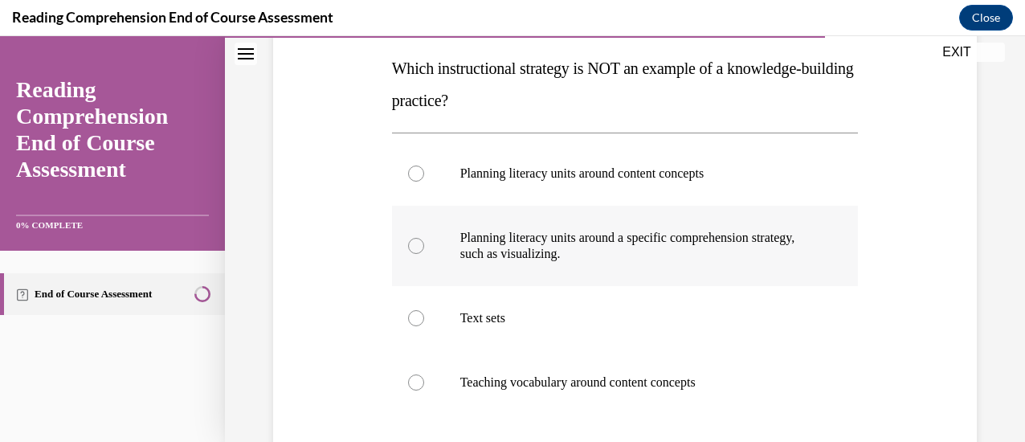
click at [414, 248] on div at bounding box center [416, 246] width 16 height 16
click at [414, 248] on input "Planning literacy units around a specific comprehension strategy, such as visua…" at bounding box center [416, 246] width 16 height 16
radio input "true"
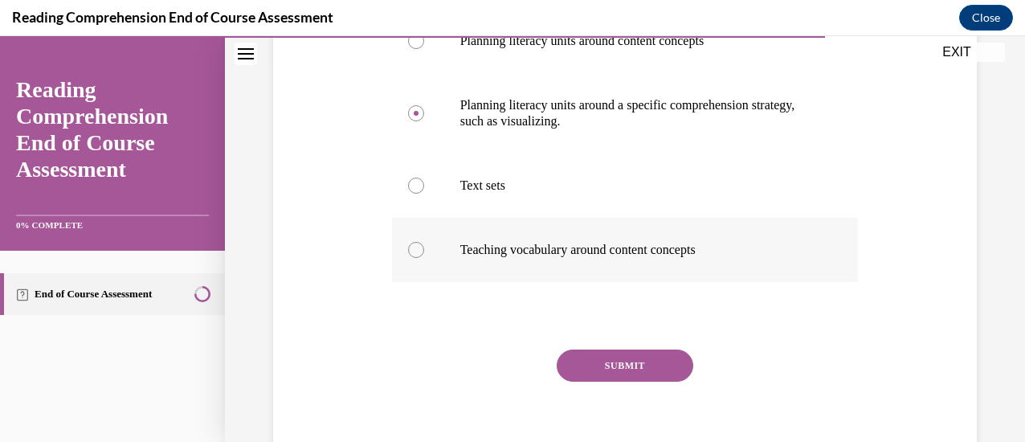
scroll to position [387, 0]
click at [593, 368] on button "SUBMIT" at bounding box center [625, 365] width 137 height 32
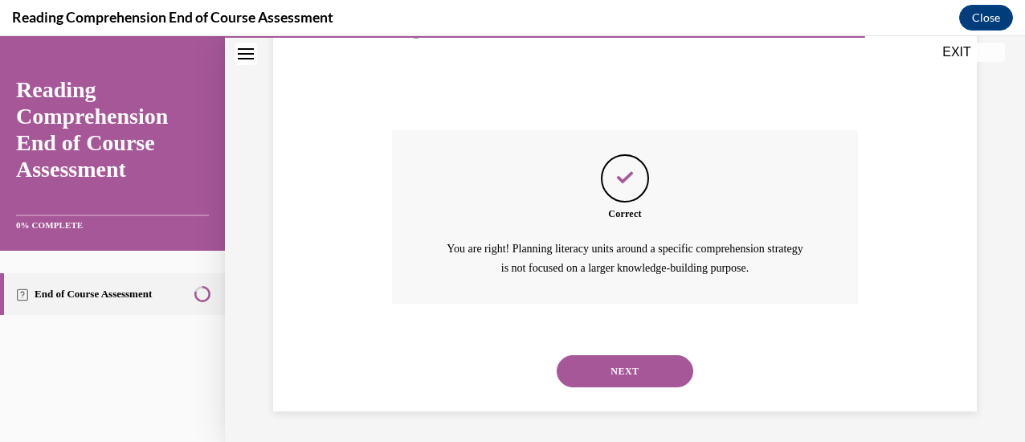
scroll to position [606, 0]
click at [613, 369] on button "NEXT" at bounding box center [625, 371] width 137 height 32
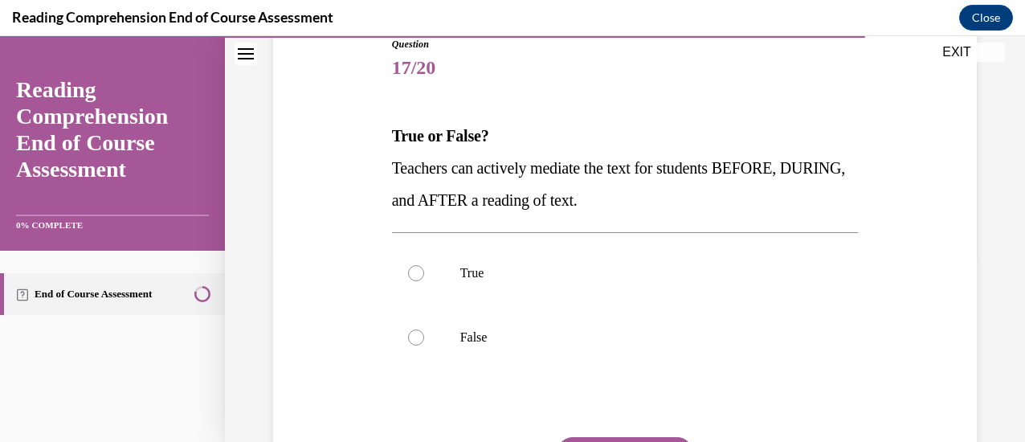
scroll to position [188, 0]
click at [412, 275] on div at bounding box center [416, 271] width 16 height 16
click at [412, 275] on input "True" at bounding box center [416, 271] width 16 height 16
radio input "true"
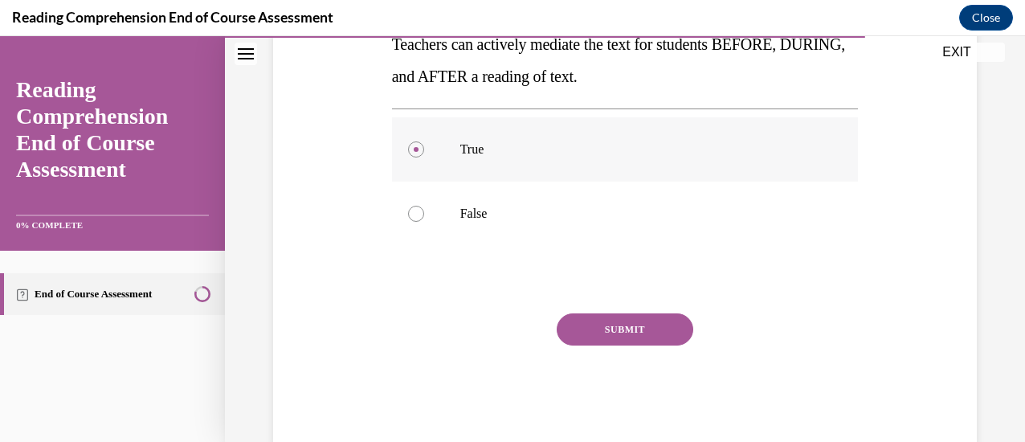
scroll to position [312, 0]
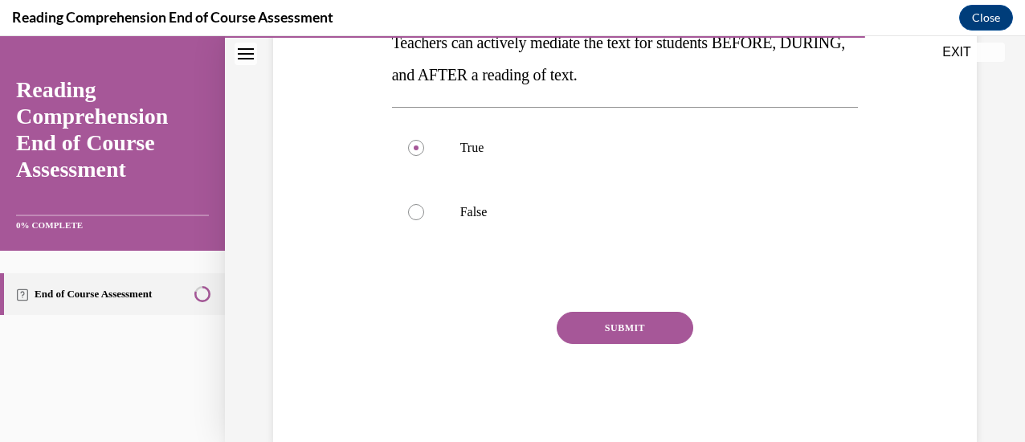
click at [596, 336] on button "SUBMIT" at bounding box center [625, 328] width 137 height 32
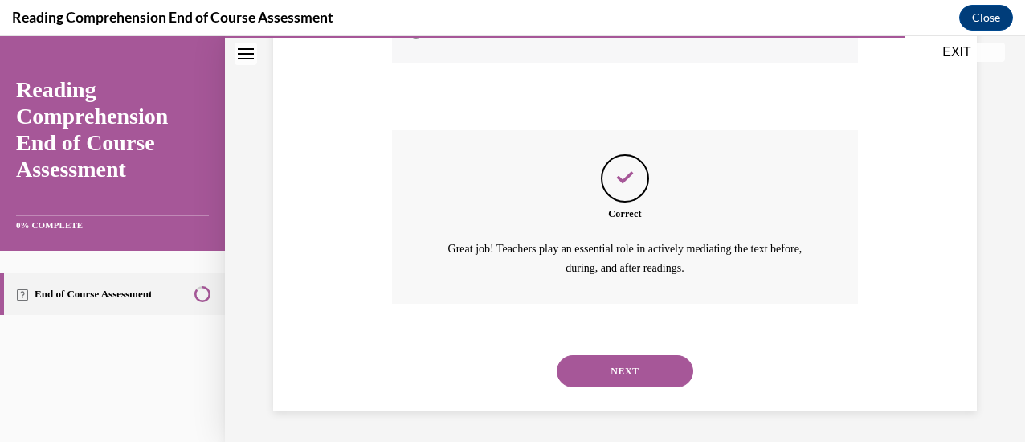
scroll to position [493, 0]
click at [618, 368] on button "NEXT" at bounding box center [625, 371] width 137 height 32
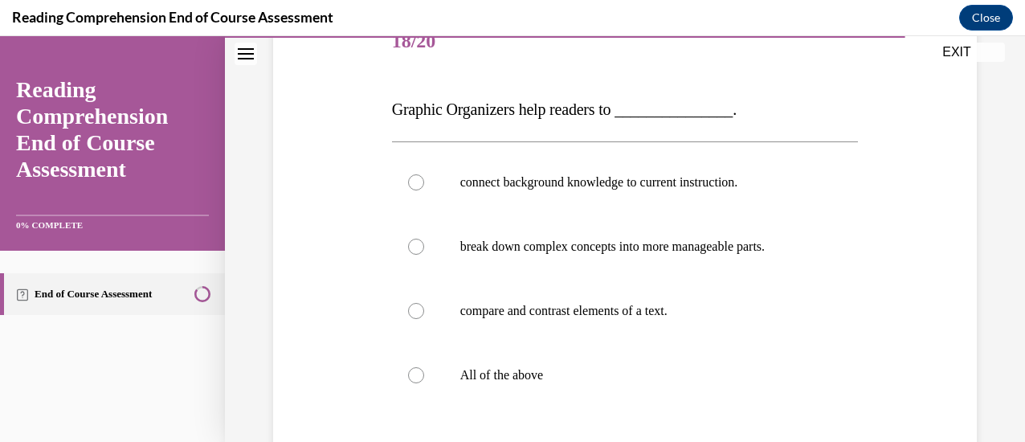
scroll to position [214, 0]
click at [414, 375] on div at bounding box center [416, 374] width 16 height 16
click at [414, 375] on input "All of the above" at bounding box center [416, 374] width 16 height 16
radio input "true"
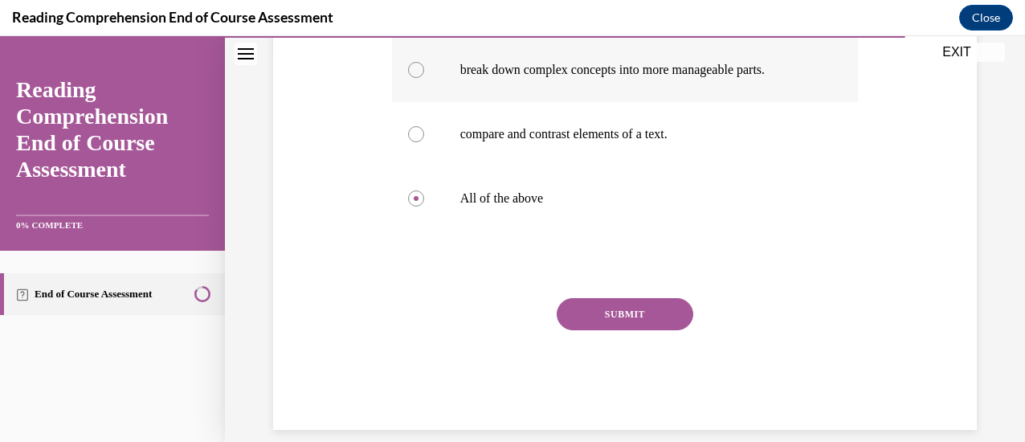
scroll to position [390, 0]
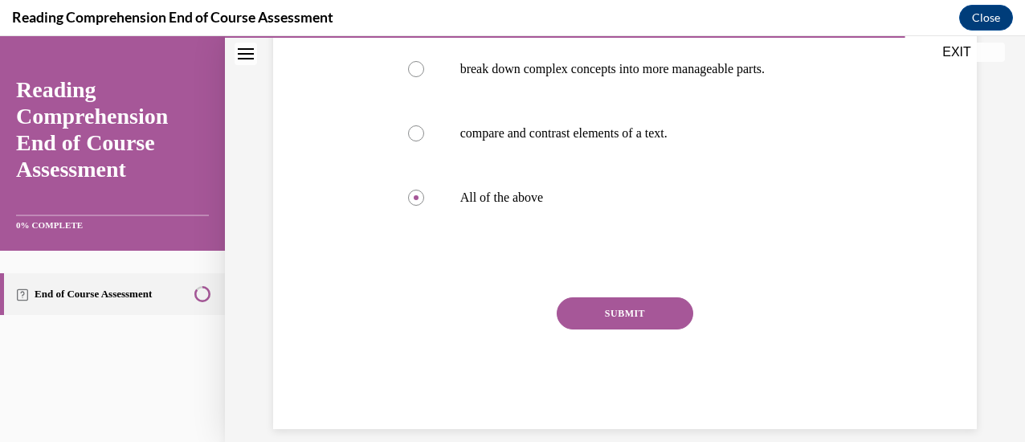
click at [595, 310] on button "SUBMIT" at bounding box center [625, 313] width 137 height 32
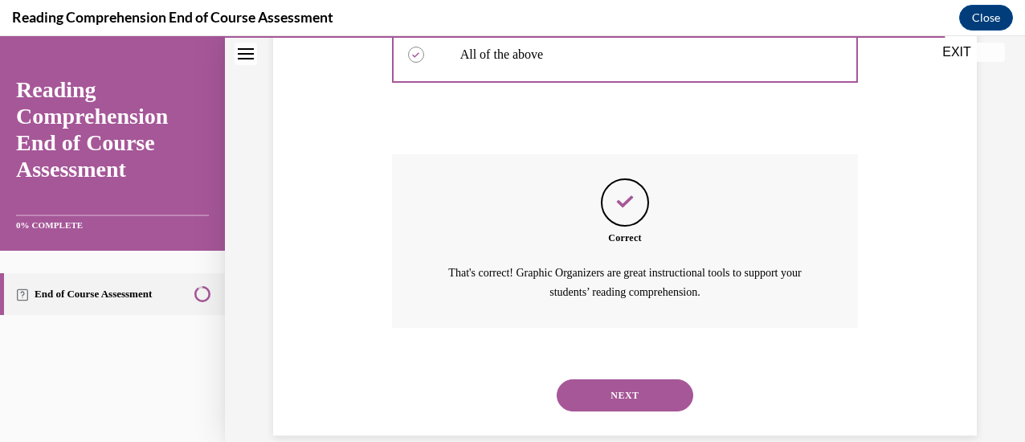
scroll to position [557, 0]
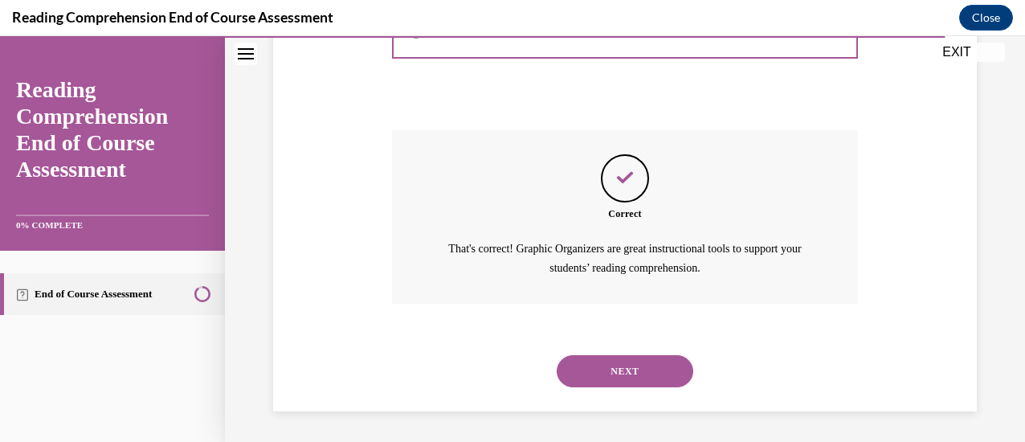
click at [625, 369] on button "NEXT" at bounding box center [625, 371] width 137 height 32
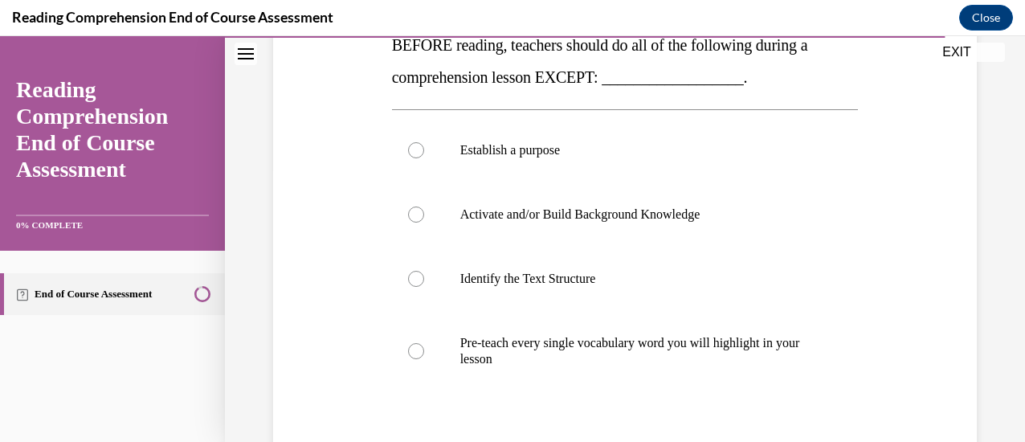
scroll to position [281, 0]
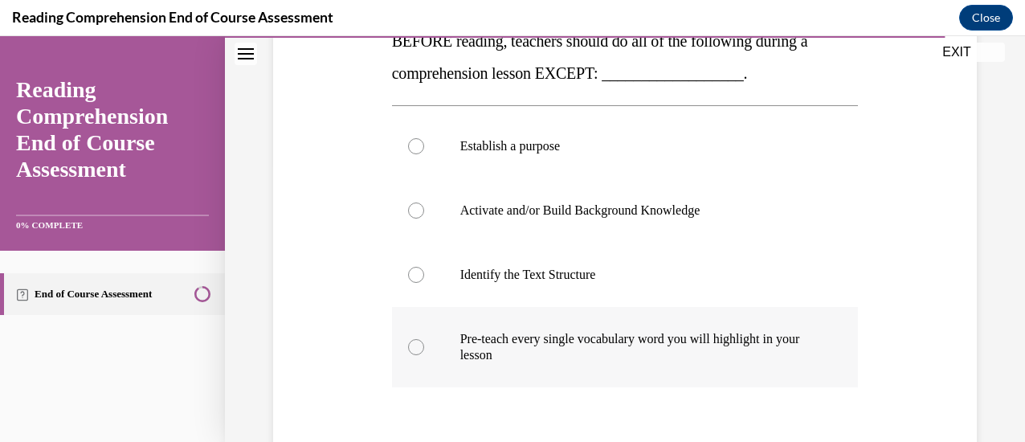
click at [418, 345] on div at bounding box center [416, 347] width 16 height 16
click at [418, 345] on input "Pre-teach every single vocabulary word you will highlight in your lesson" at bounding box center [416, 347] width 16 height 16
radio input "true"
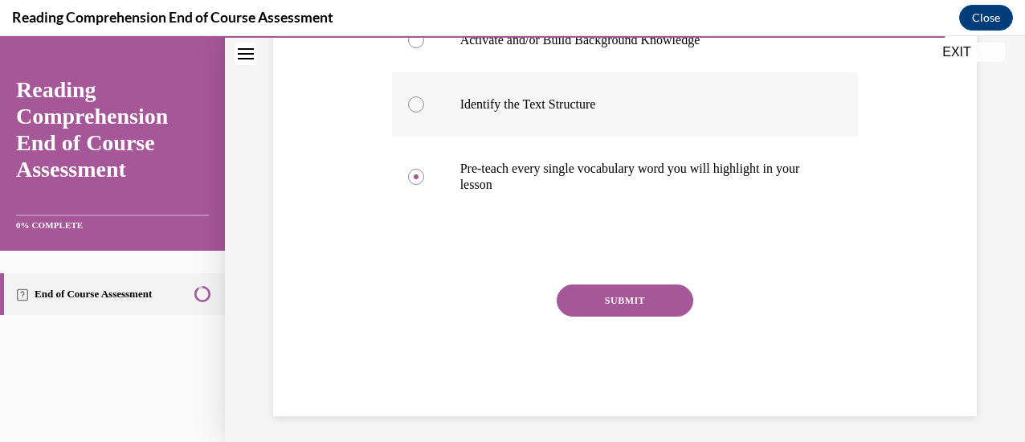
scroll to position [457, 0]
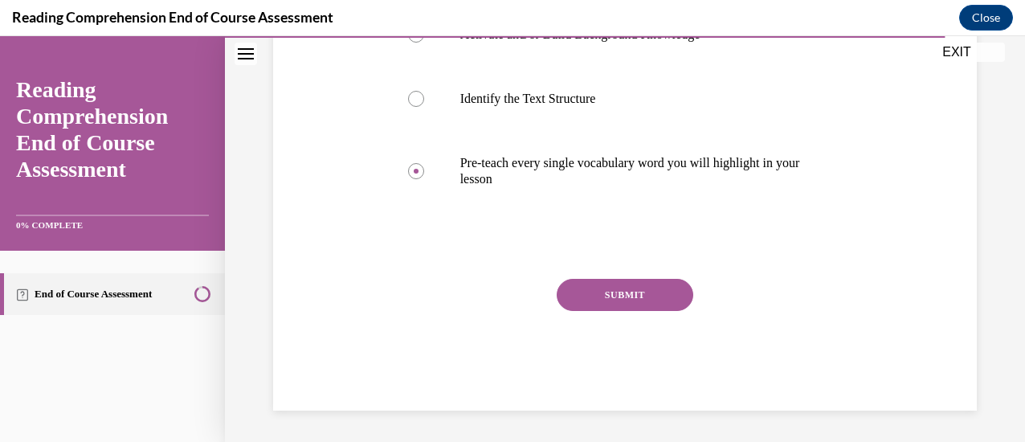
click at [604, 292] on button "SUBMIT" at bounding box center [625, 295] width 137 height 32
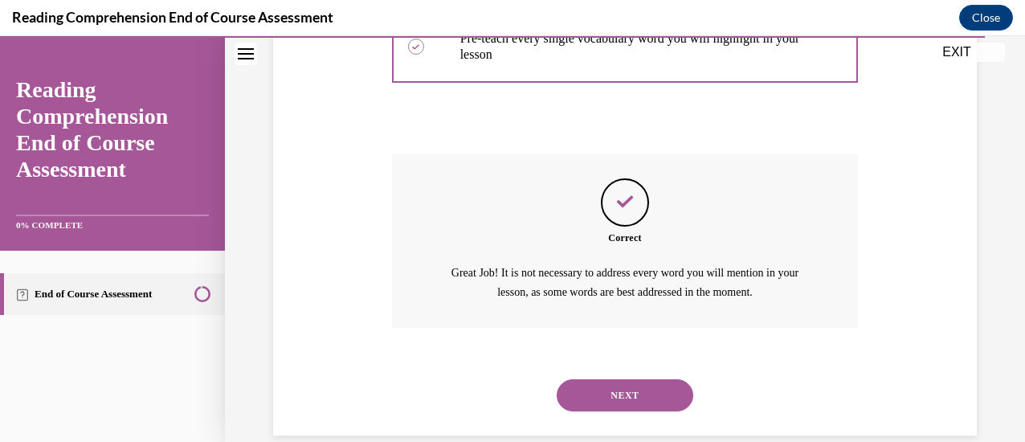
scroll to position [606, 0]
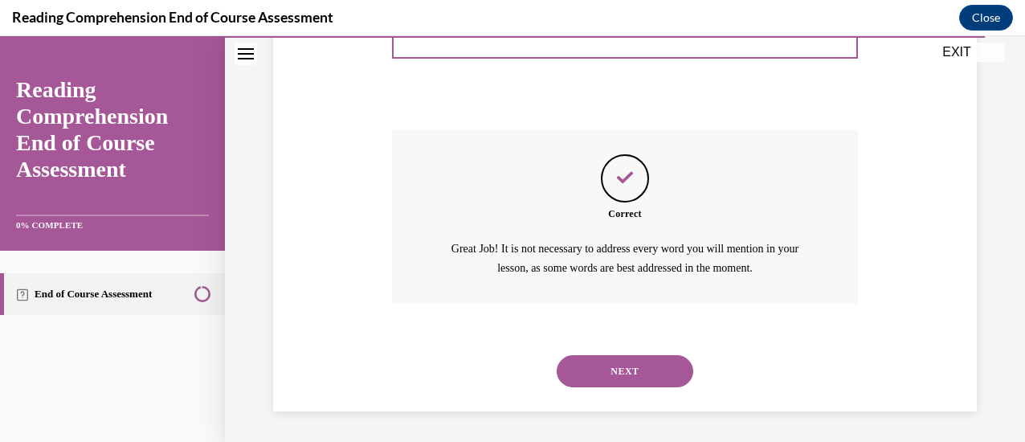
click at [625, 369] on button "NEXT" at bounding box center [625, 371] width 137 height 32
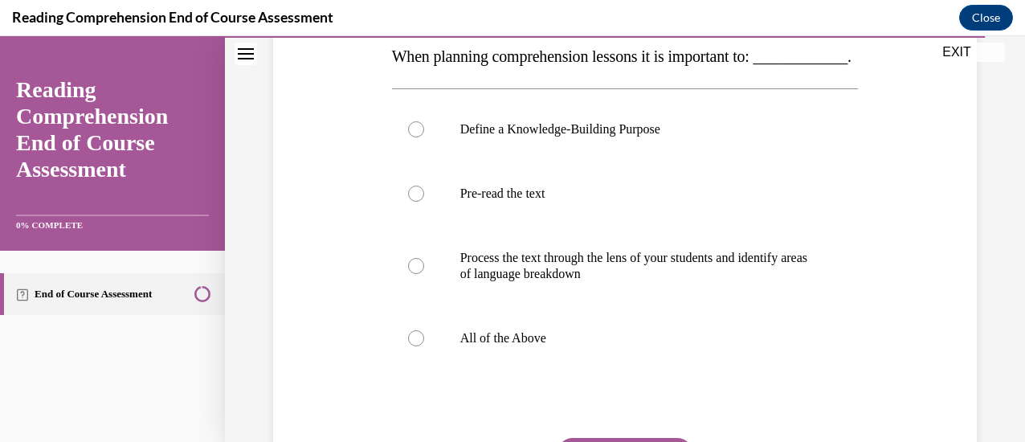
scroll to position [267, 0]
click at [410, 345] on div at bounding box center [416, 337] width 16 height 16
click at [410, 345] on input "All of the Above" at bounding box center [416, 337] width 16 height 16
radio input "true"
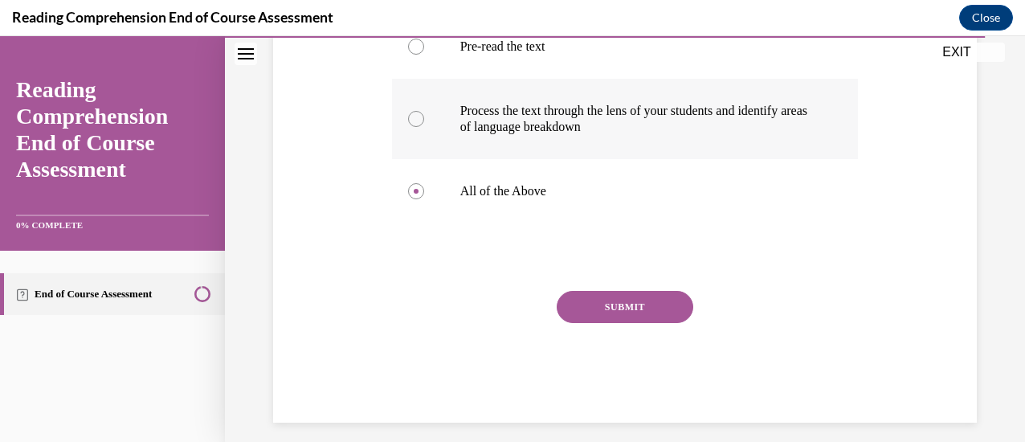
scroll to position [434, 0]
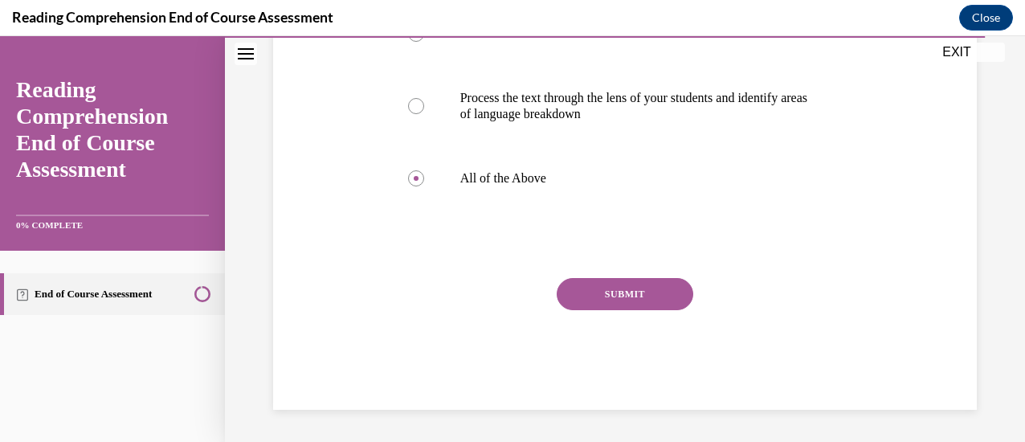
click at [597, 310] on button "SUBMIT" at bounding box center [625, 294] width 137 height 32
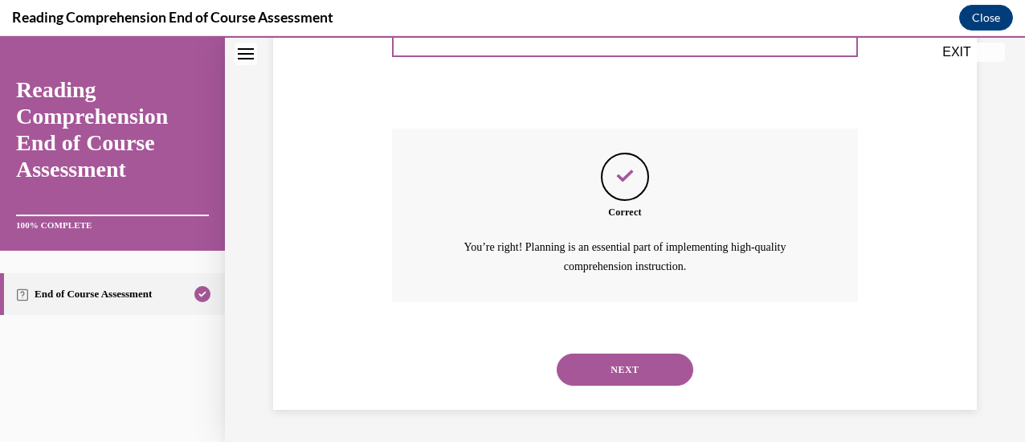
scroll to position [606, 0]
click at [606, 364] on button "NEXT" at bounding box center [625, 369] width 137 height 32
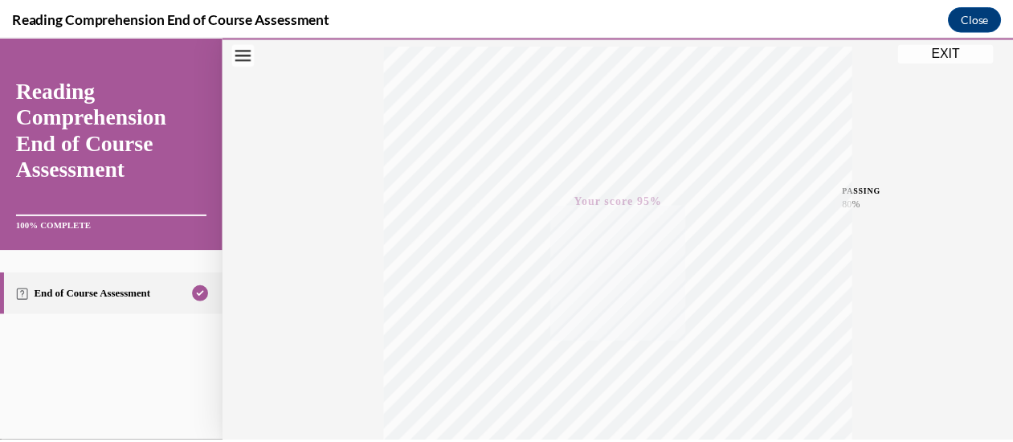
scroll to position [260, 0]
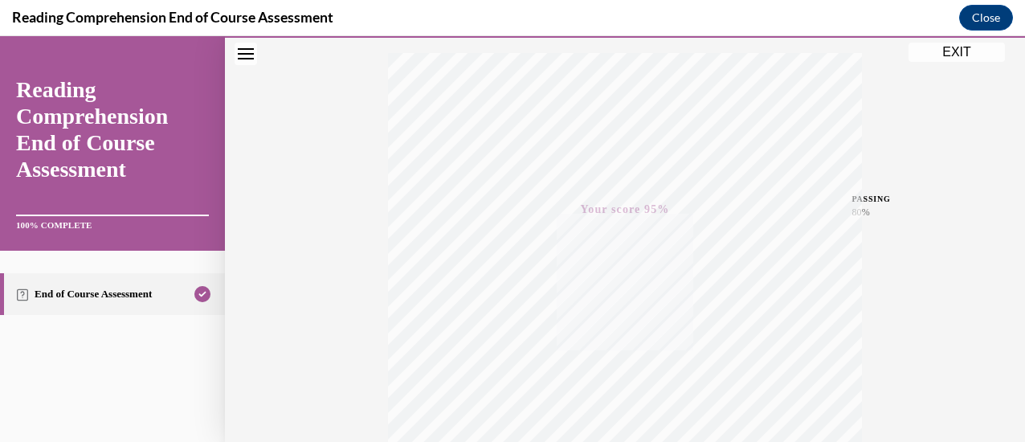
click at [936, 54] on button "EXIT" at bounding box center [956, 52] width 96 height 19
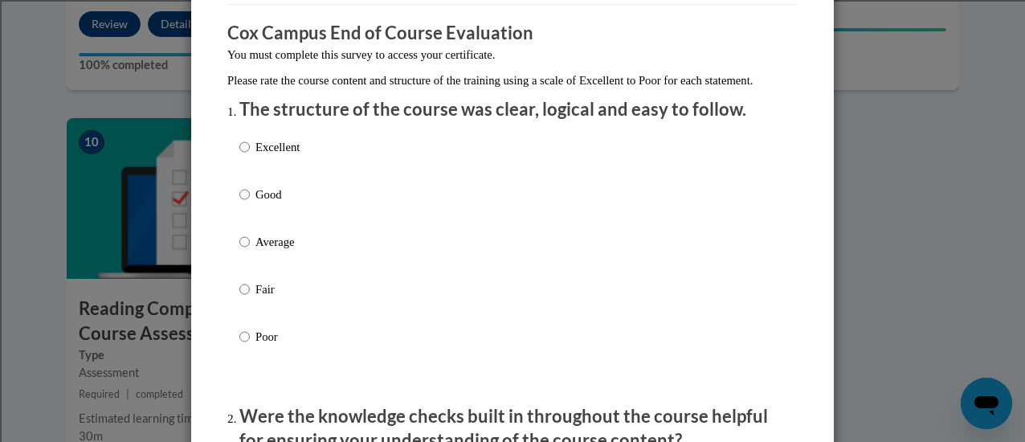
scroll to position [128, 0]
click at [240, 202] on input "Good" at bounding box center [244, 194] width 10 height 18
radio input "true"
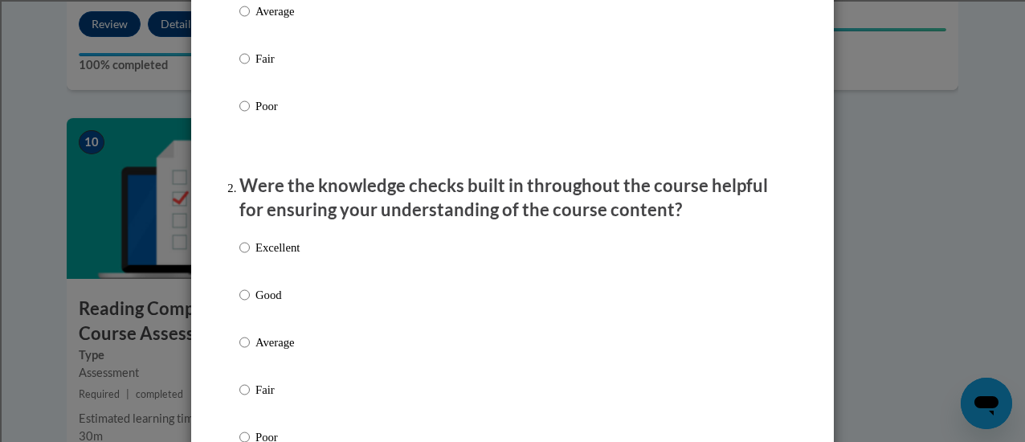
scroll to position [370, 0]
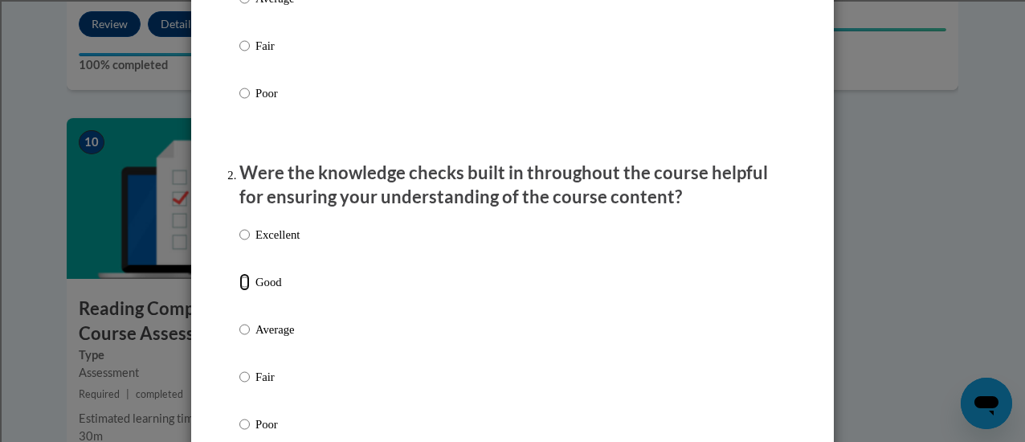
click at [241, 291] on input "Good" at bounding box center [244, 282] width 10 height 18
radio input "true"
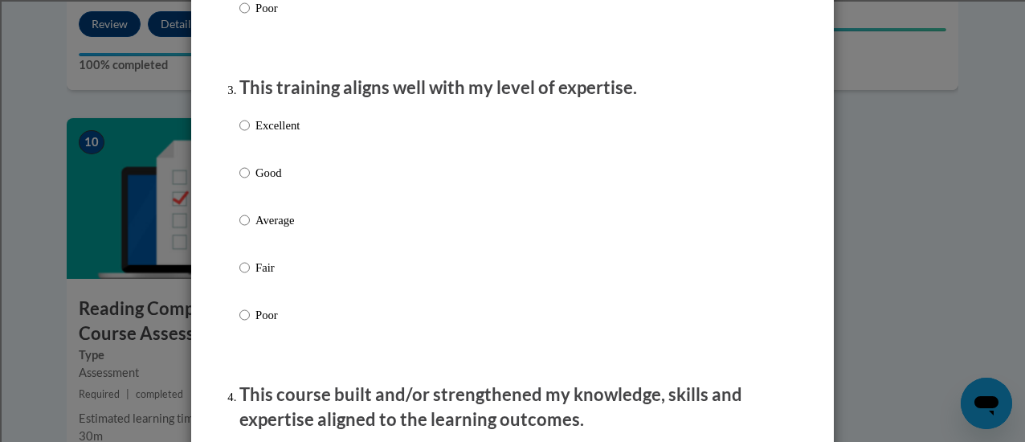
scroll to position [796, 0]
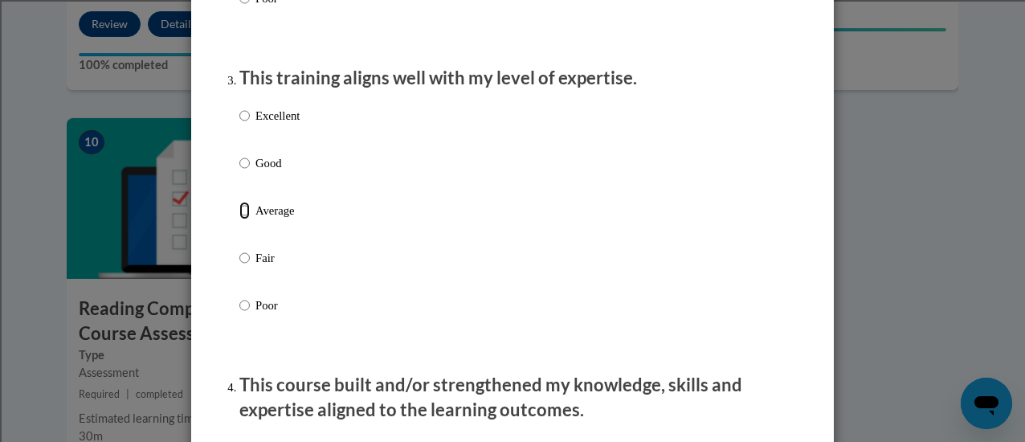
click at [239, 219] on input "Average" at bounding box center [244, 211] width 10 height 18
radio input "true"
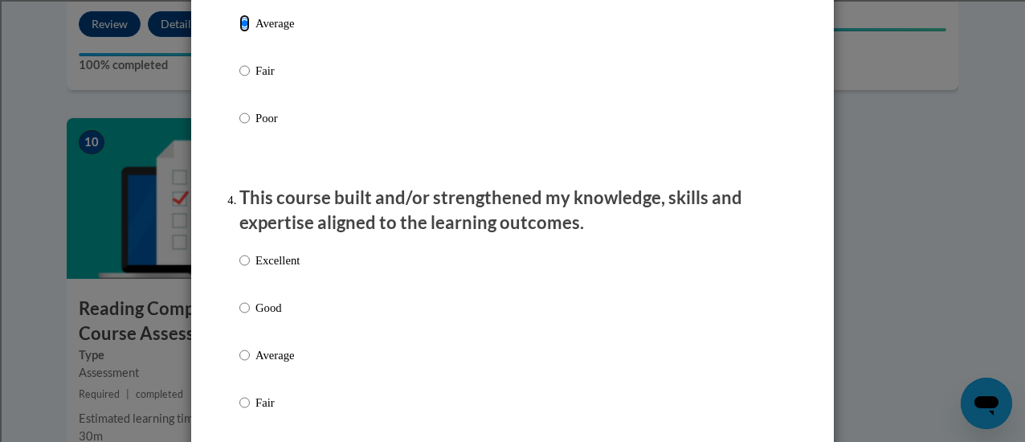
scroll to position [984, 0]
click at [242, 316] on input "Good" at bounding box center [244, 307] width 10 height 18
radio input "true"
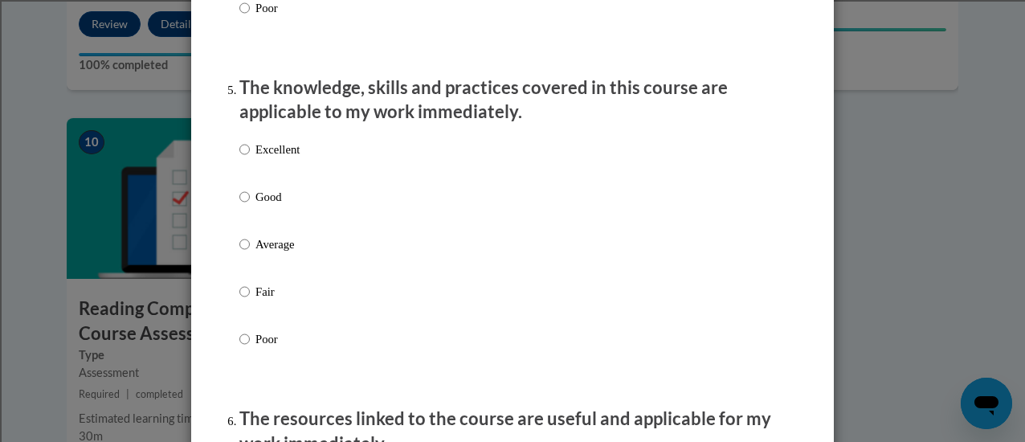
scroll to position [1425, 0]
click at [239, 157] on input "Excellent" at bounding box center [244, 149] width 10 height 18
radio input "true"
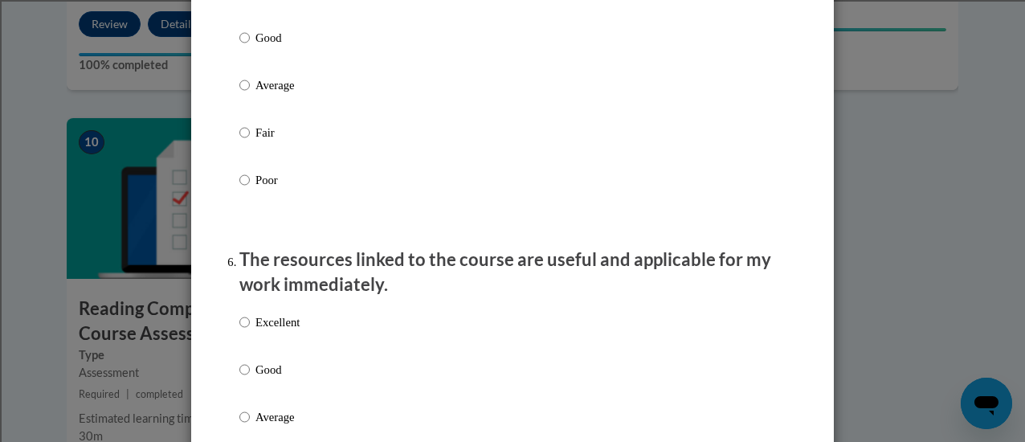
scroll to position [1651, 0]
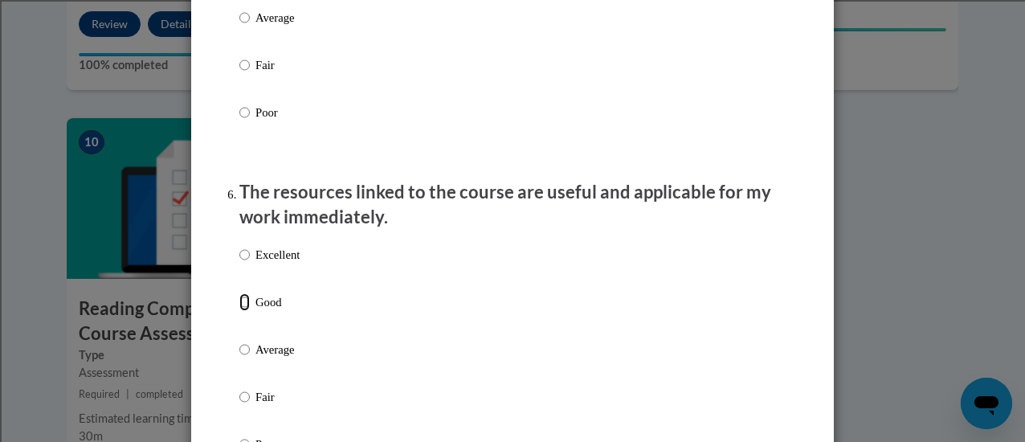
click at [239, 311] on input "Good" at bounding box center [244, 302] width 10 height 18
radio input "true"
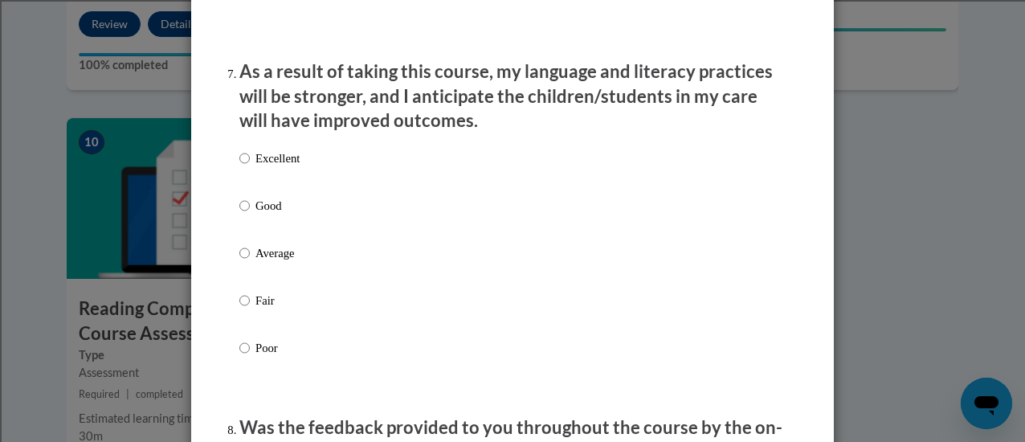
scroll to position [2104, 0]
click at [239, 214] on input "Good" at bounding box center [244, 205] width 10 height 18
radio input "true"
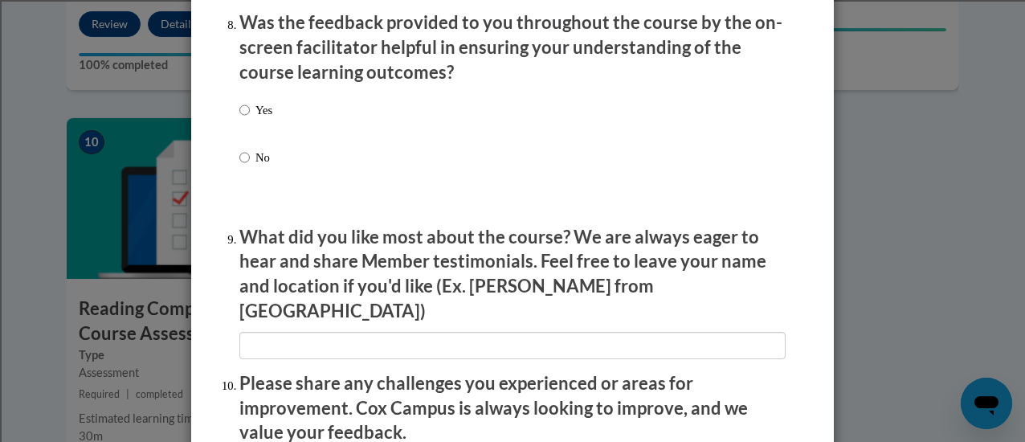
scroll to position [2510, 0]
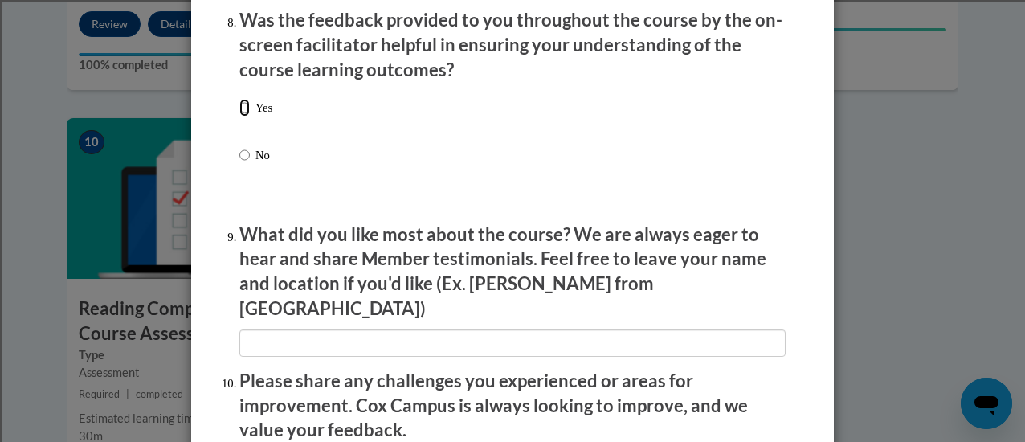
click at [239, 116] on input "Yes" at bounding box center [244, 108] width 10 height 18
radio input "true"
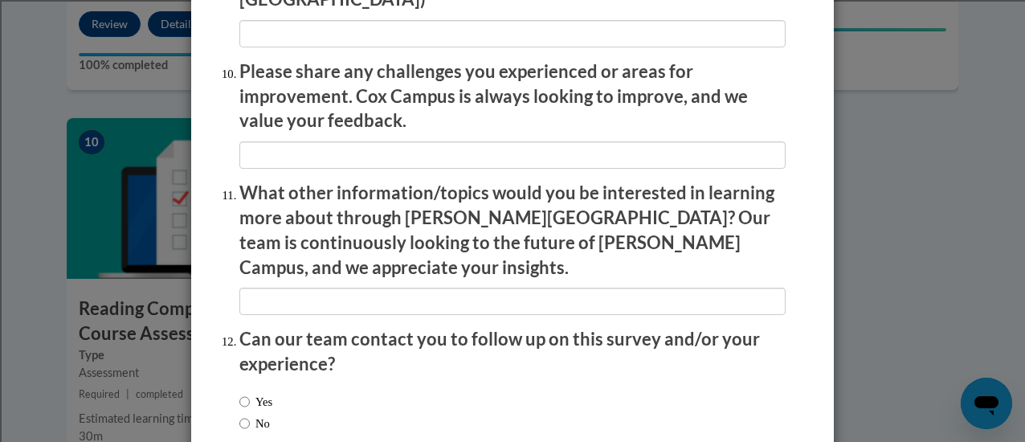
scroll to position [2898, 0]
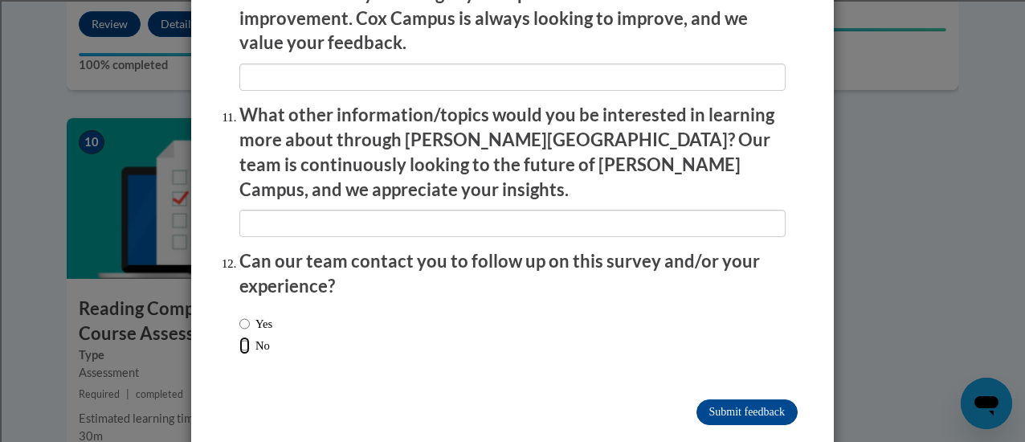
click at [239, 336] on input "No" at bounding box center [244, 345] width 10 height 18
radio input "true"
click at [712, 399] on input "Submit feedback" at bounding box center [746, 412] width 101 height 26
